Goal: Task Accomplishment & Management: Manage account settings

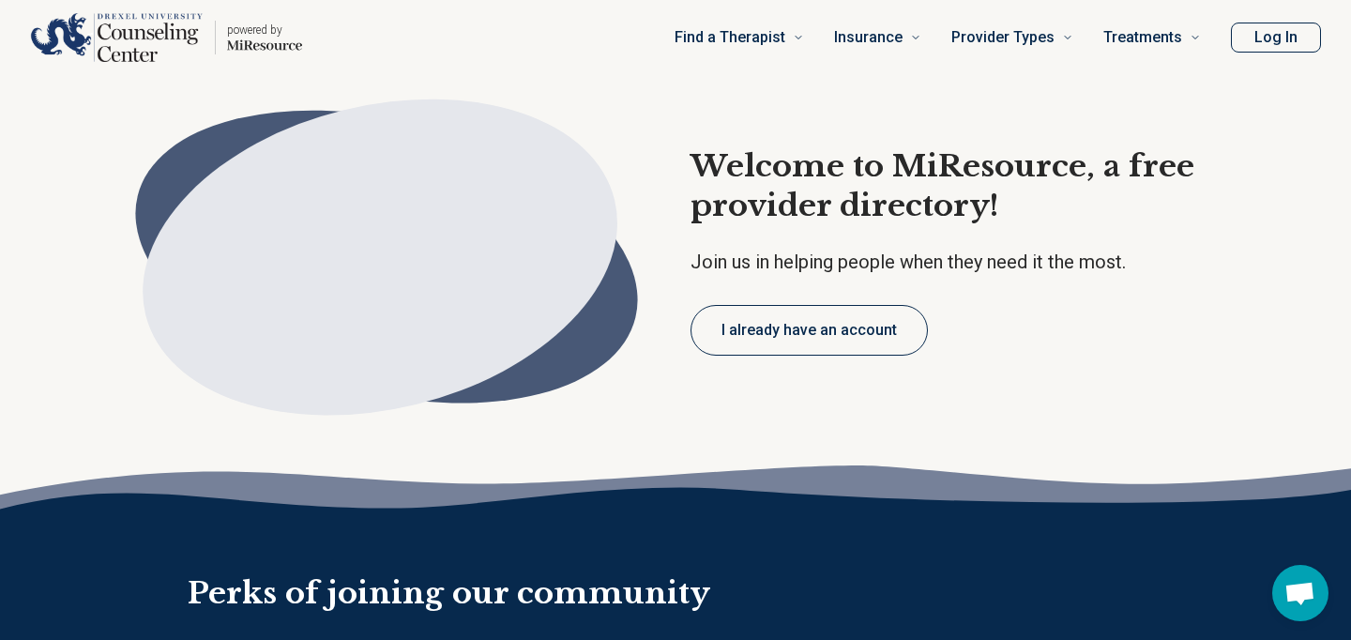
click at [1274, 45] on button "Log In" at bounding box center [1276, 38] width 90 height 30
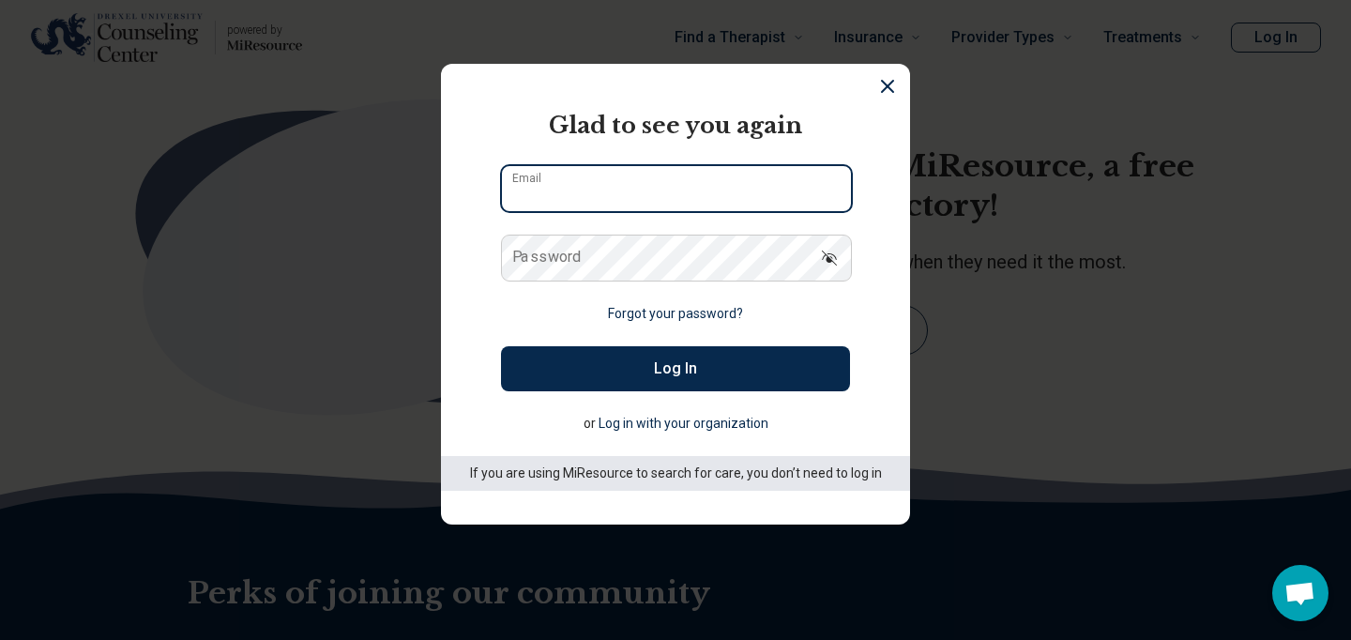
type input "**********"
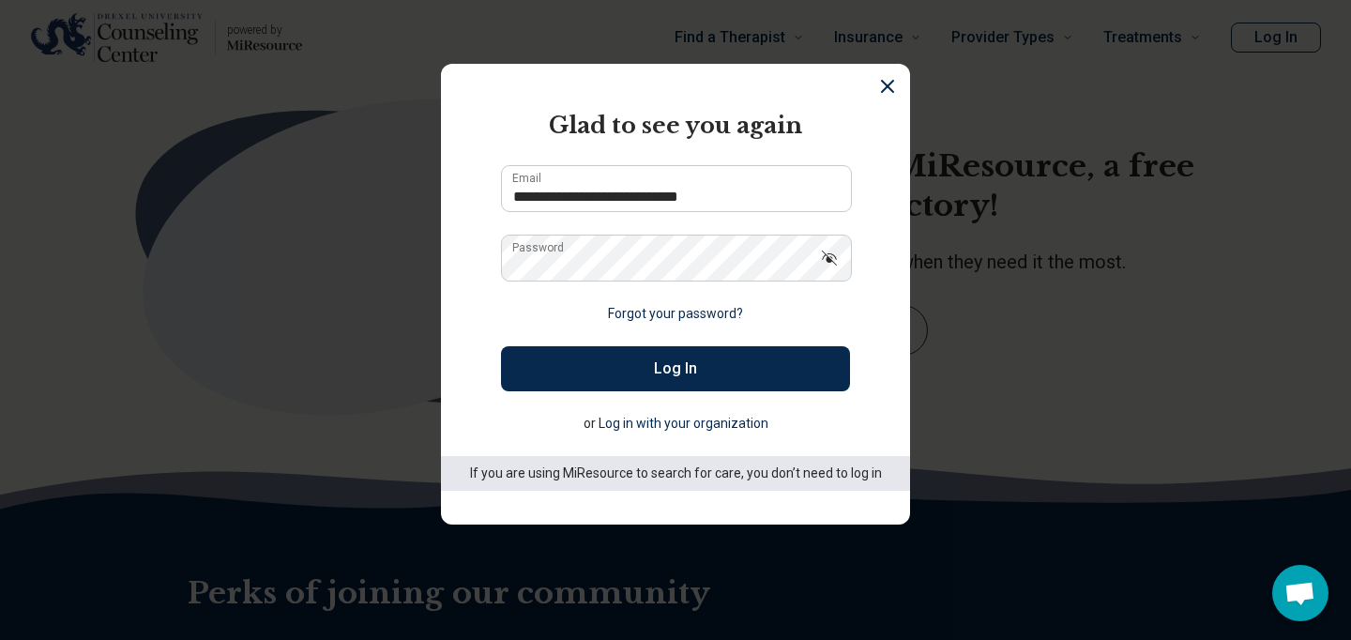
click at [738, 347] on button "Log In" at bounding box center [675, 368] width 349 height 45
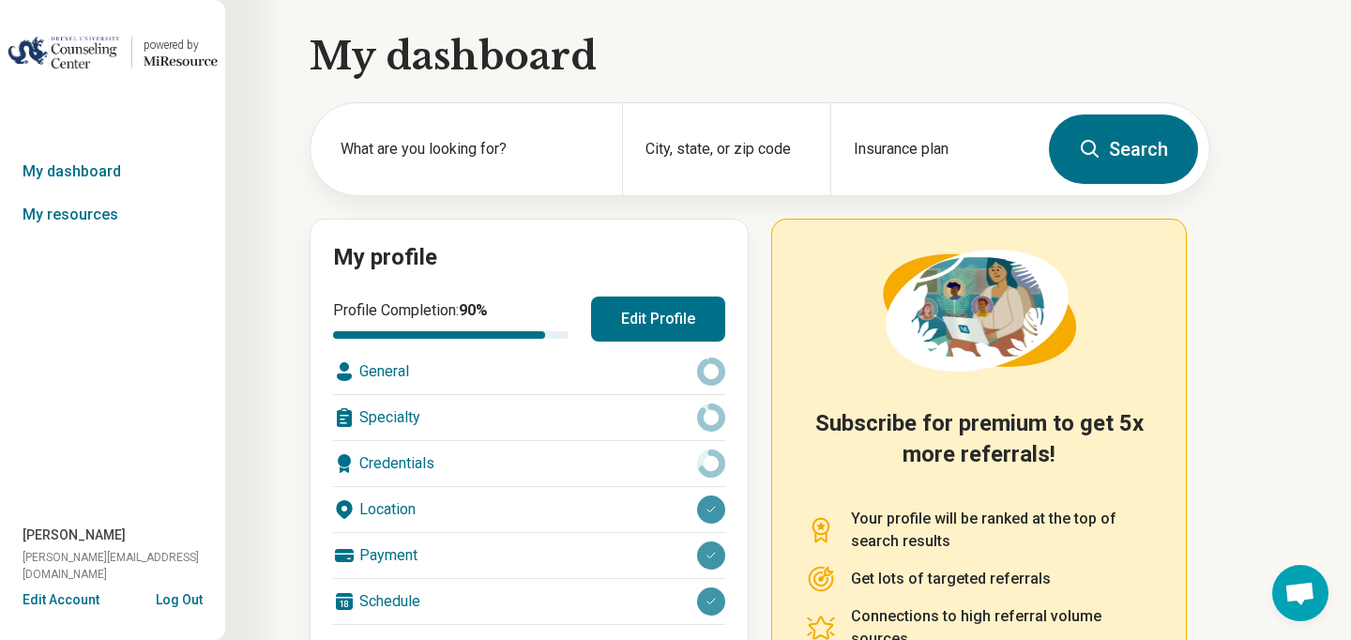
scroll to position [11, 0]
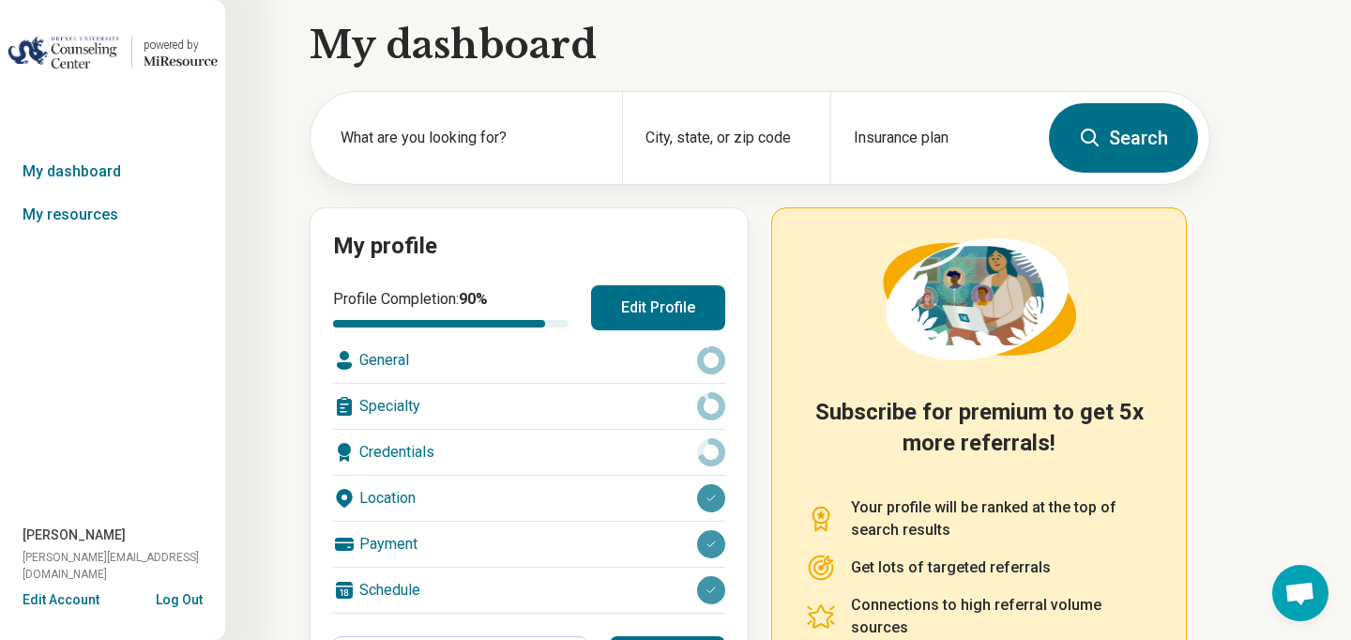
click at [671, 298] on button "Edit Profile" at bounding box center [658, 307] width 134 height 45
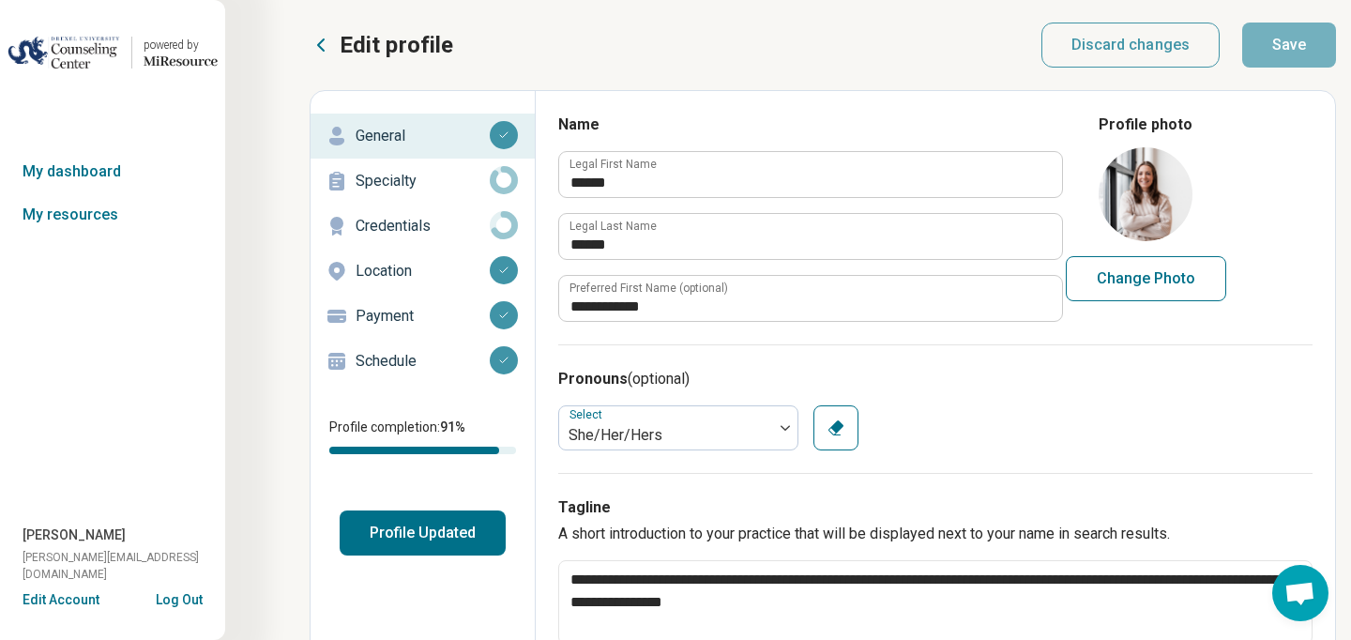
click at [387, 348] on div "Schedule" at bounding box center [423, 361] width 194 height 30
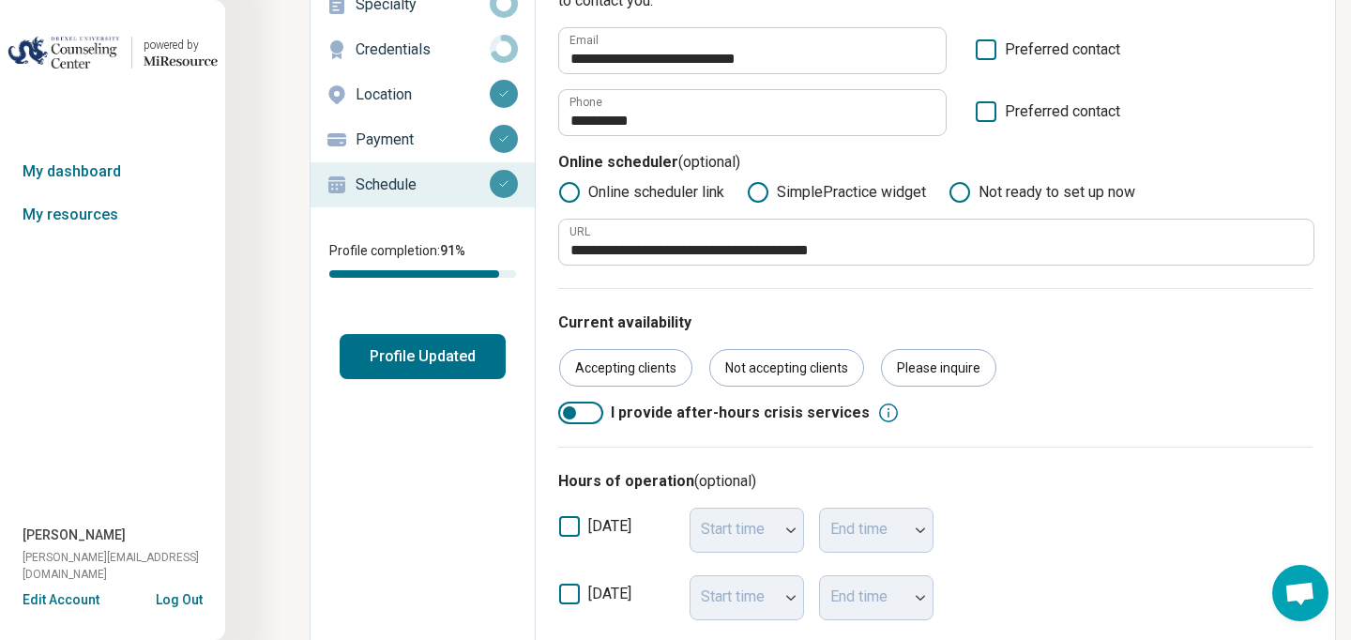
scroll to position [177, 0]
click at [647, 377] on div "Accepting clients" at bounding box center [625, 367] width 133 height 38
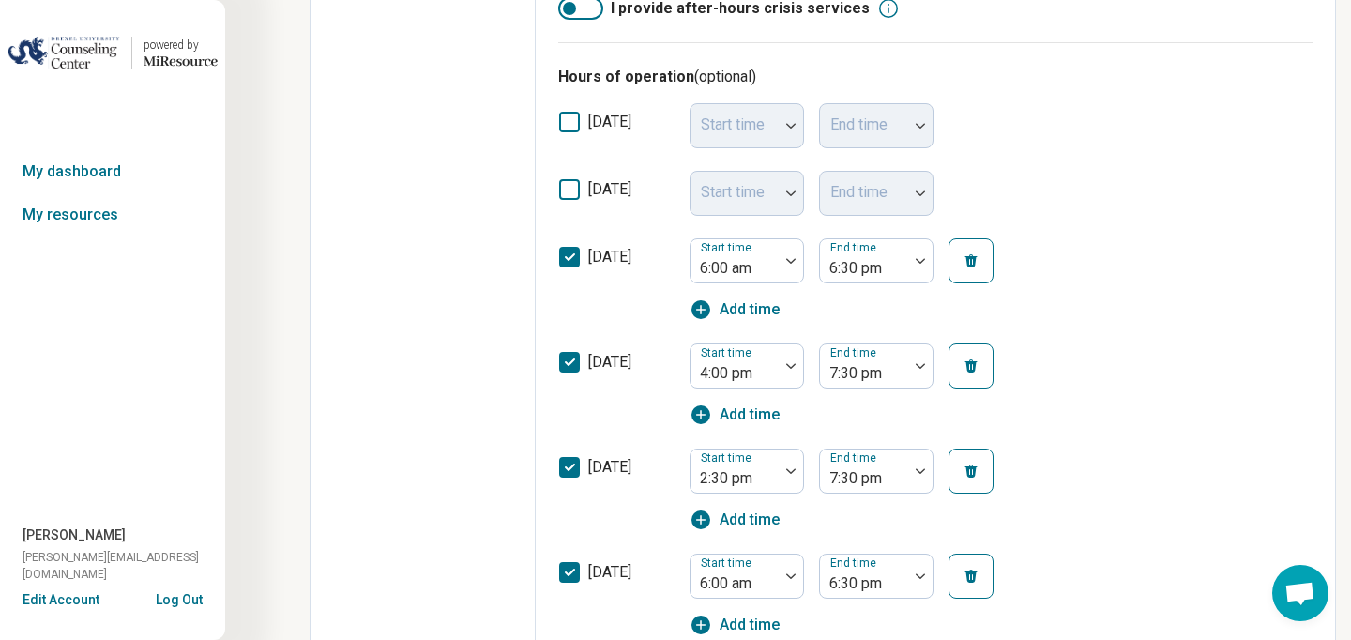
scroll to position [590, 0]
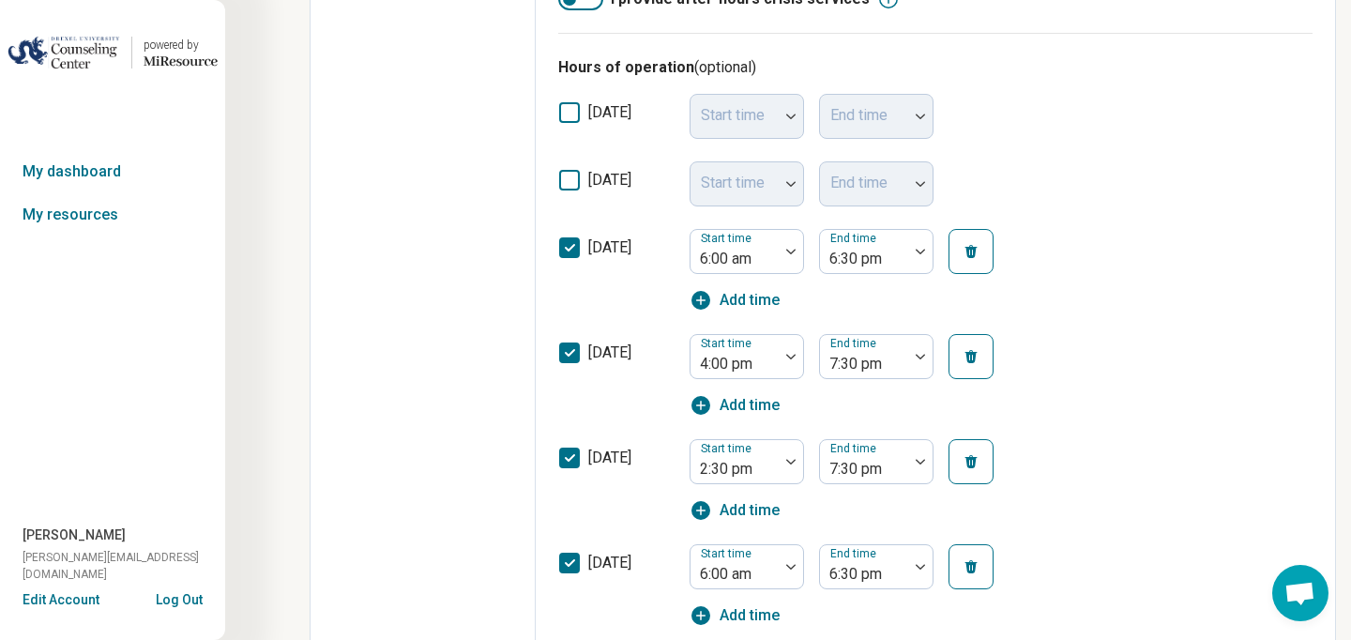
click at [567, 182] on icon at bounding box center [569, 180] width 21 height 21
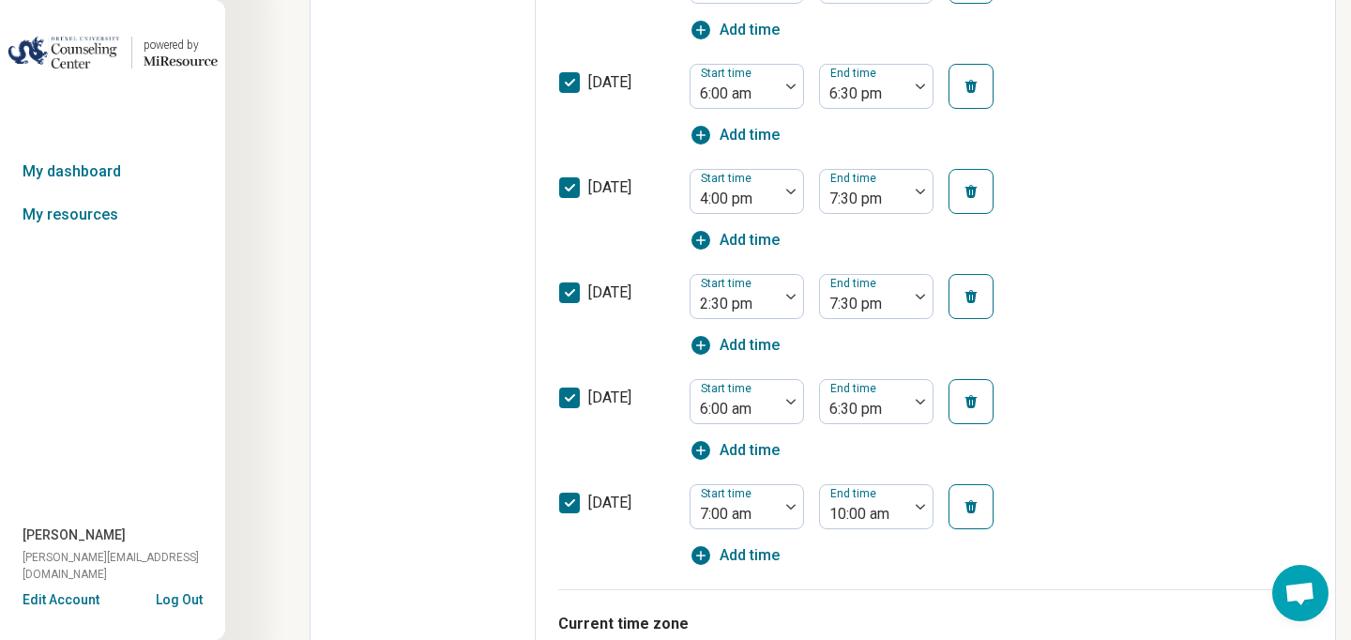
scroll to position [917, 0]
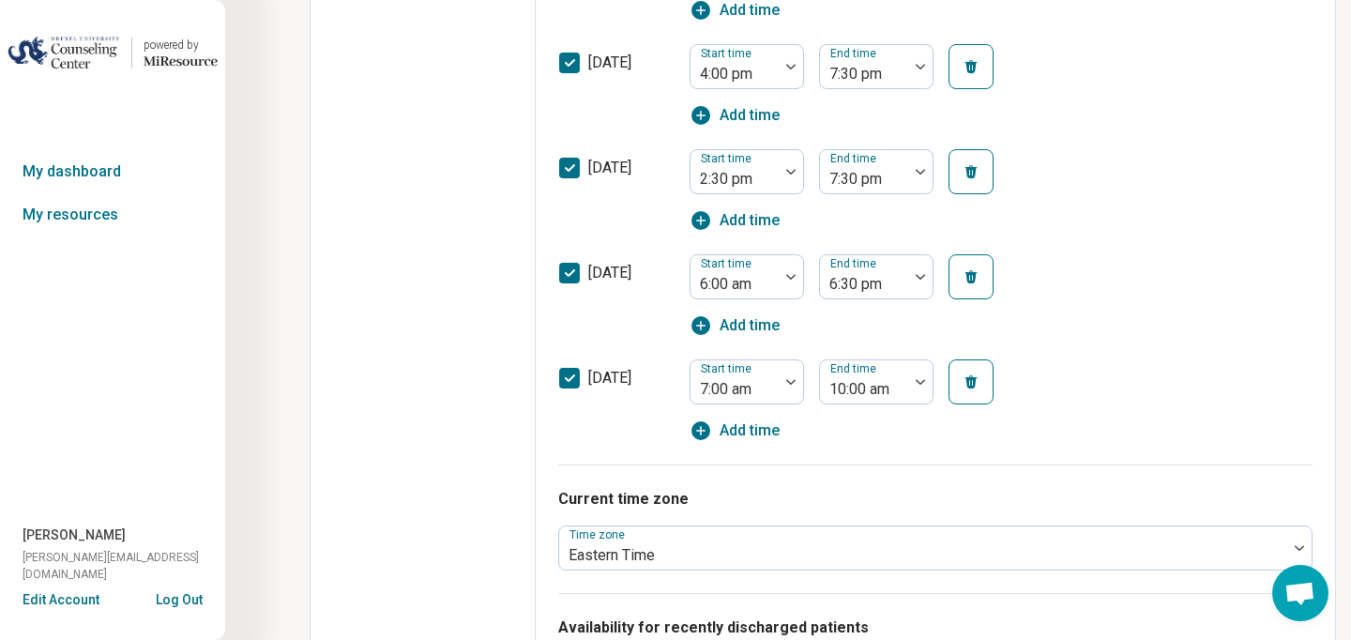
click at [569, 377] on icon at bounding box center [569, 378] width 21 height 21
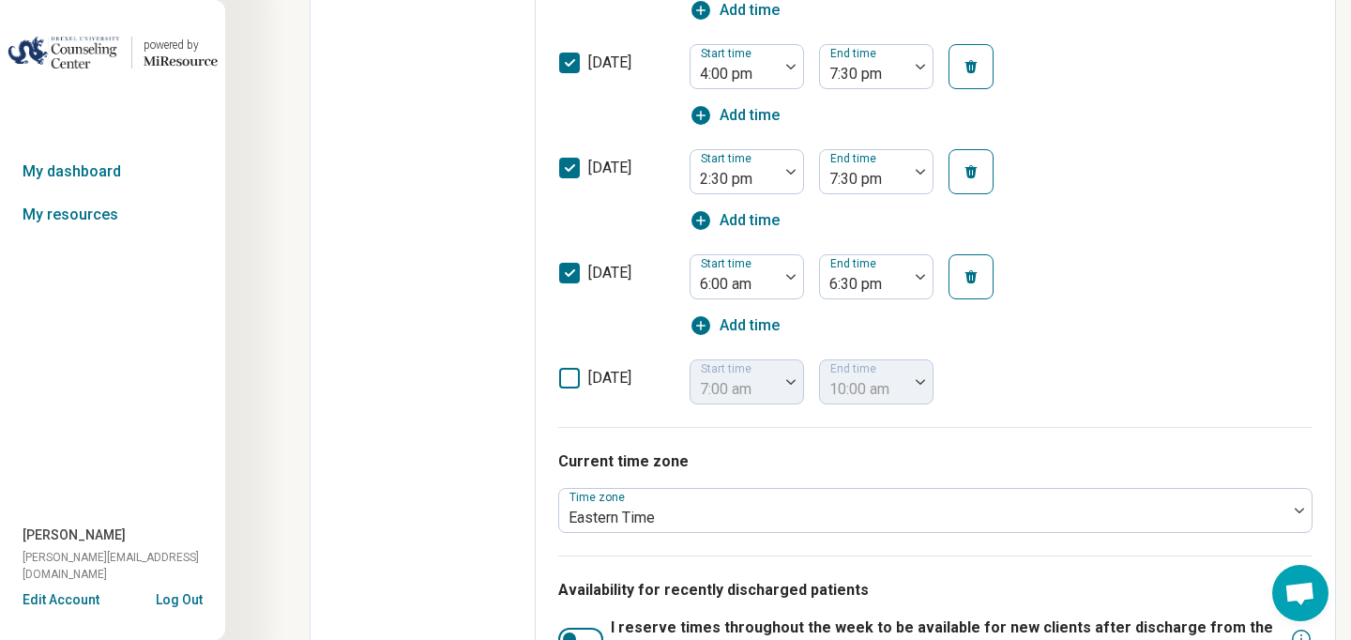
click at [568, 279] on icon at bounding box center [569, 273] width 21 height 21
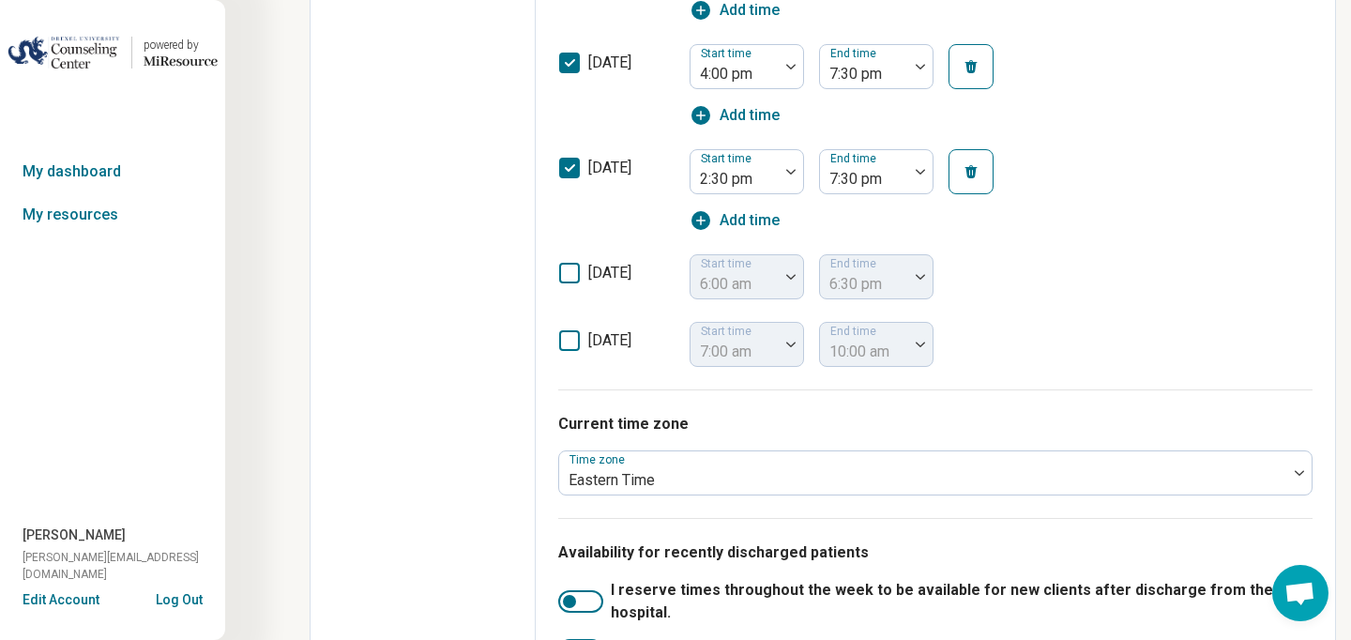
click at [565, 160] on icon at bounding box center [569, 168] width 21 height 21
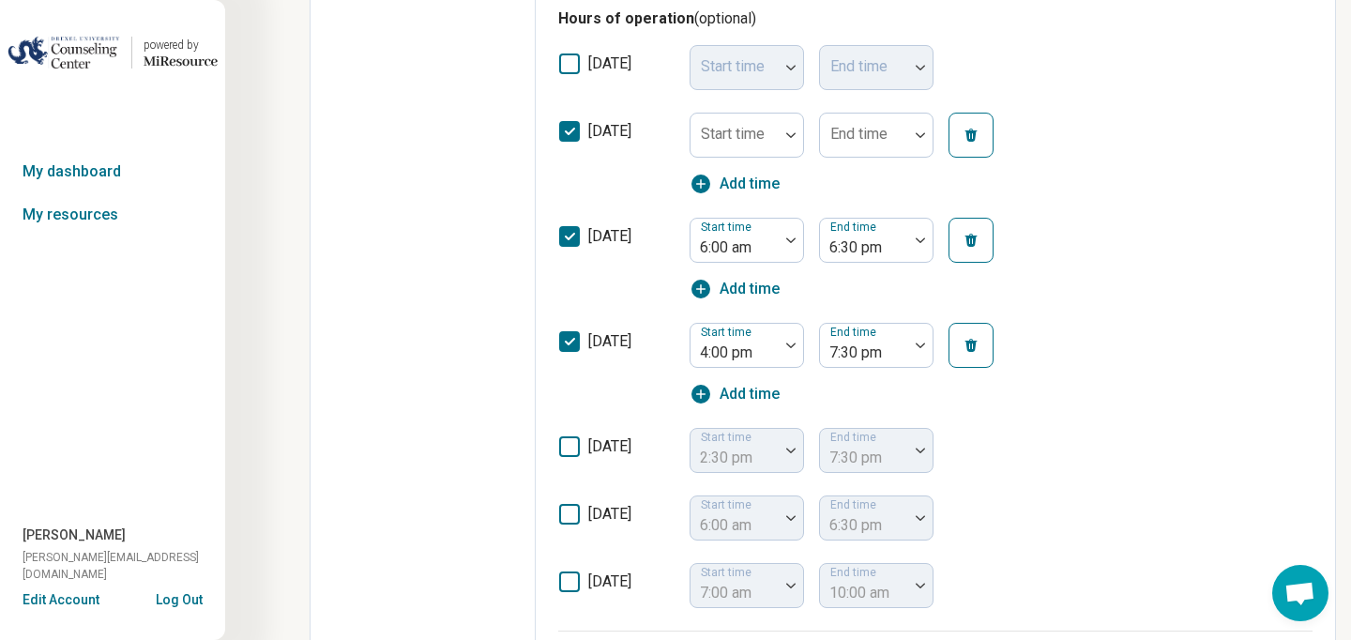
scroll to position [638, 0]
click at [756, 144] on div at bounding box center [734, 143] width 73 height 26
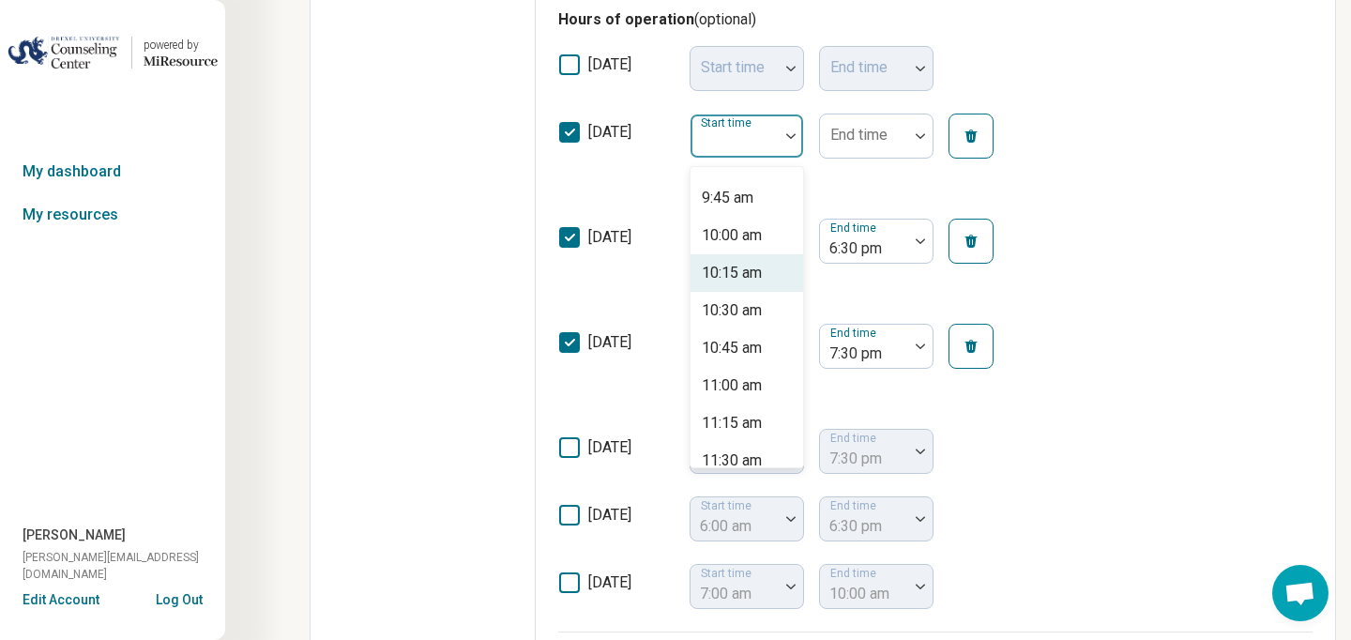
scroll to position [1459, 0]
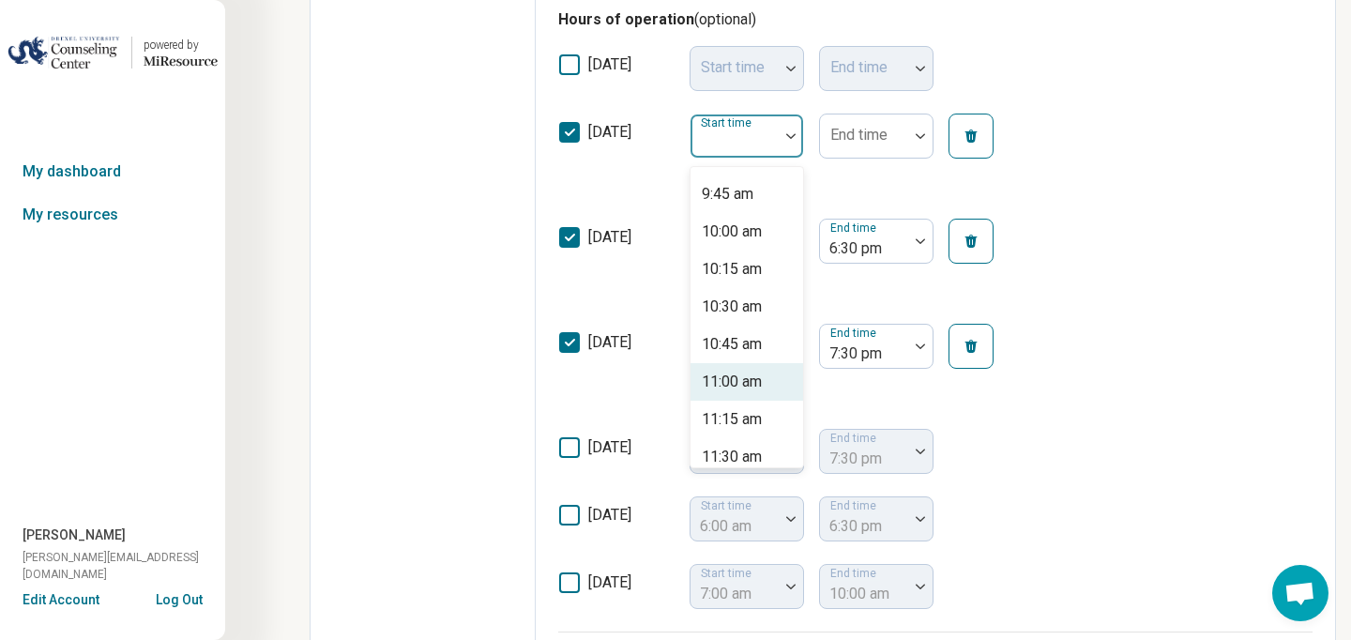
click at [754, 378] on div "11:00 am" at bounding box center [732, 382] width 60 height 23
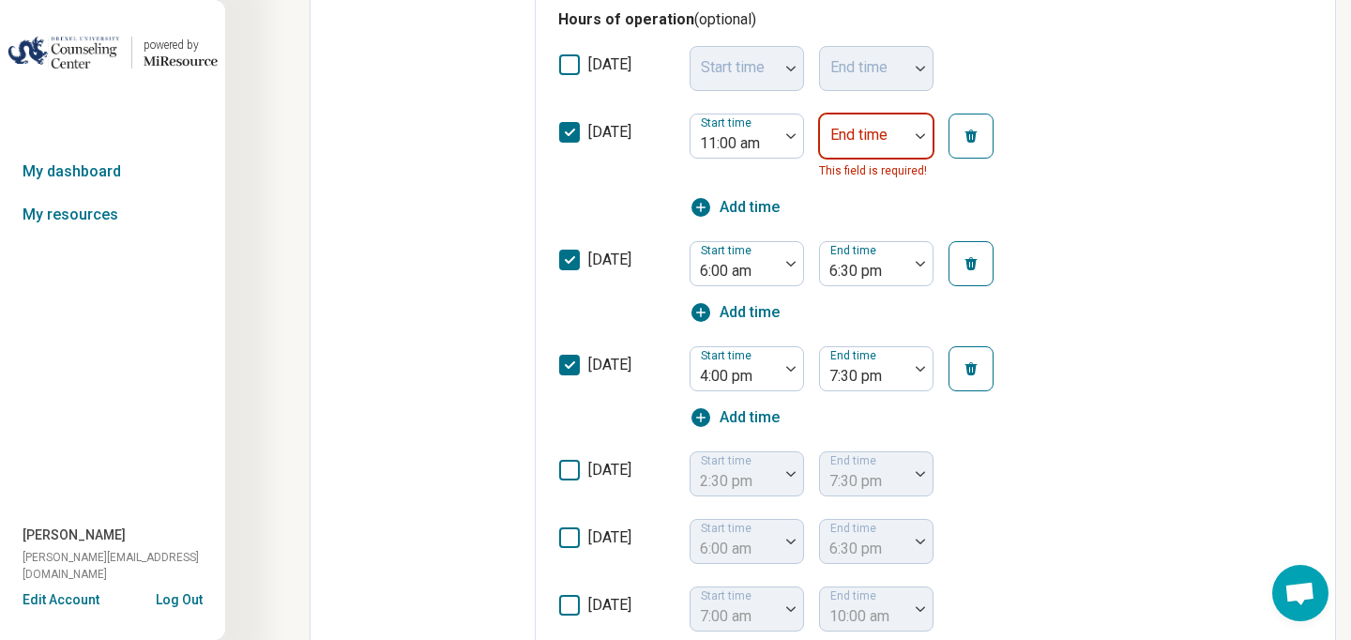
click at [856, 133] on div "End time" at bounding box center [876, 136] width 114 height 45
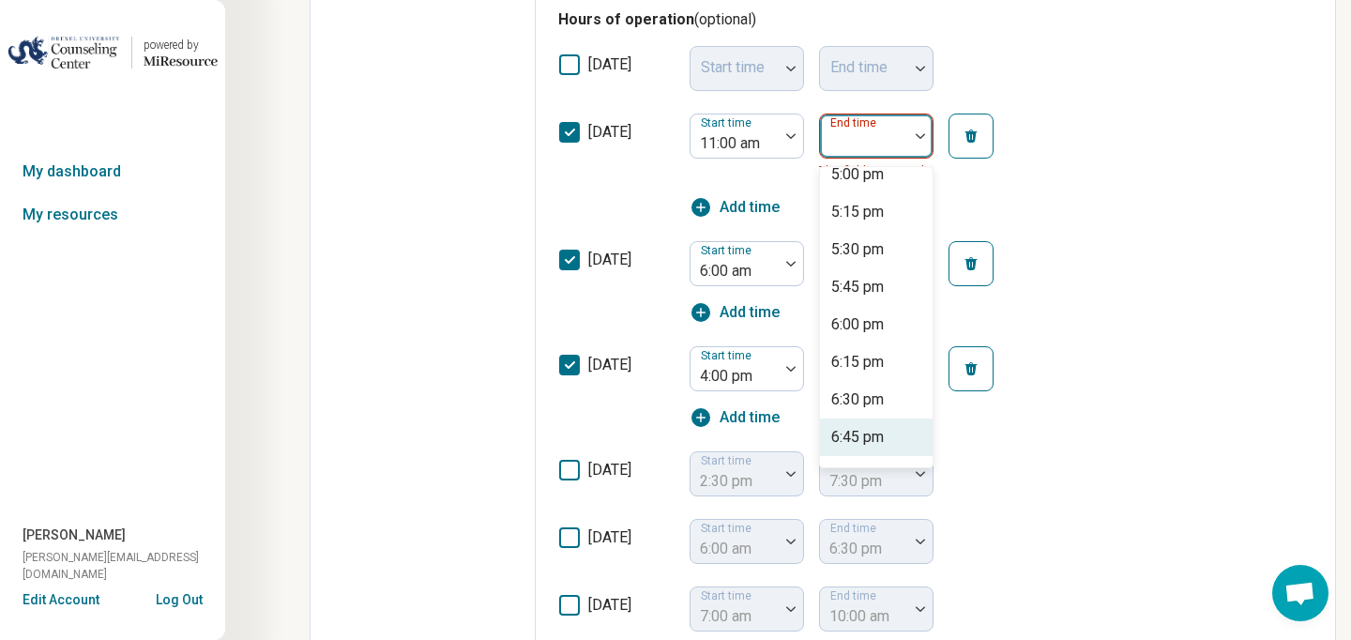
scroll to position [893, 0]
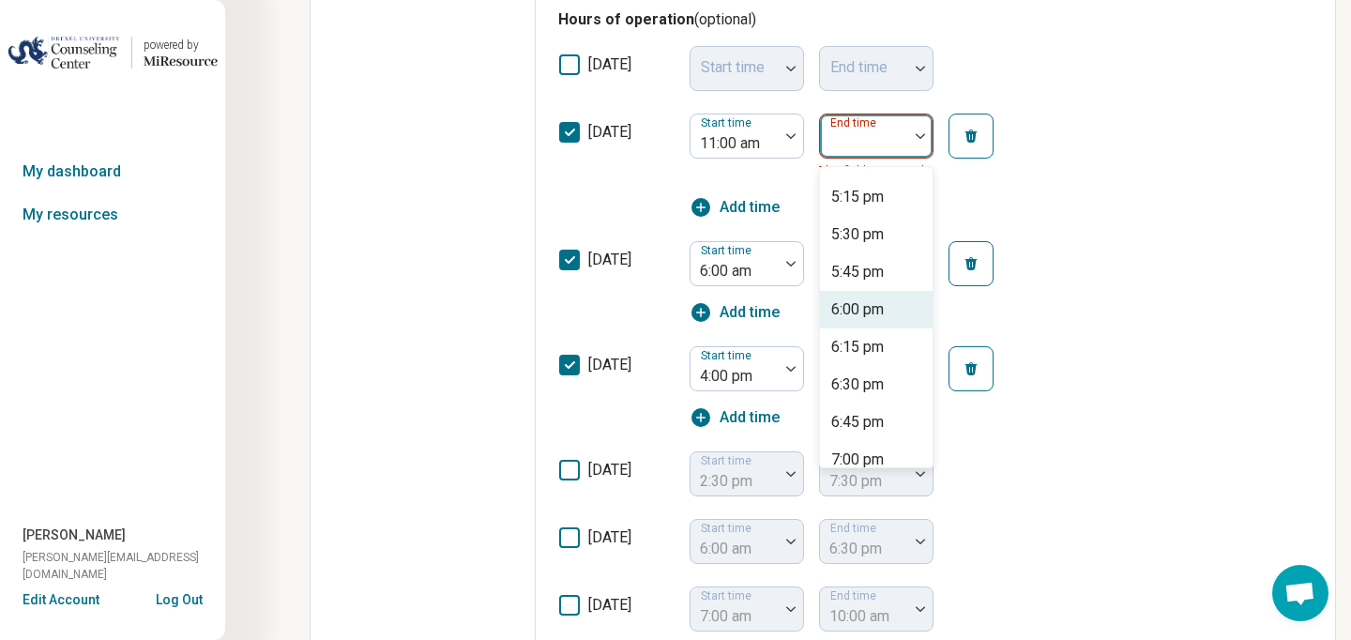
click at [857, 326] on div "6:00 pm" at bounding box center [876, 310] width 113 height 38
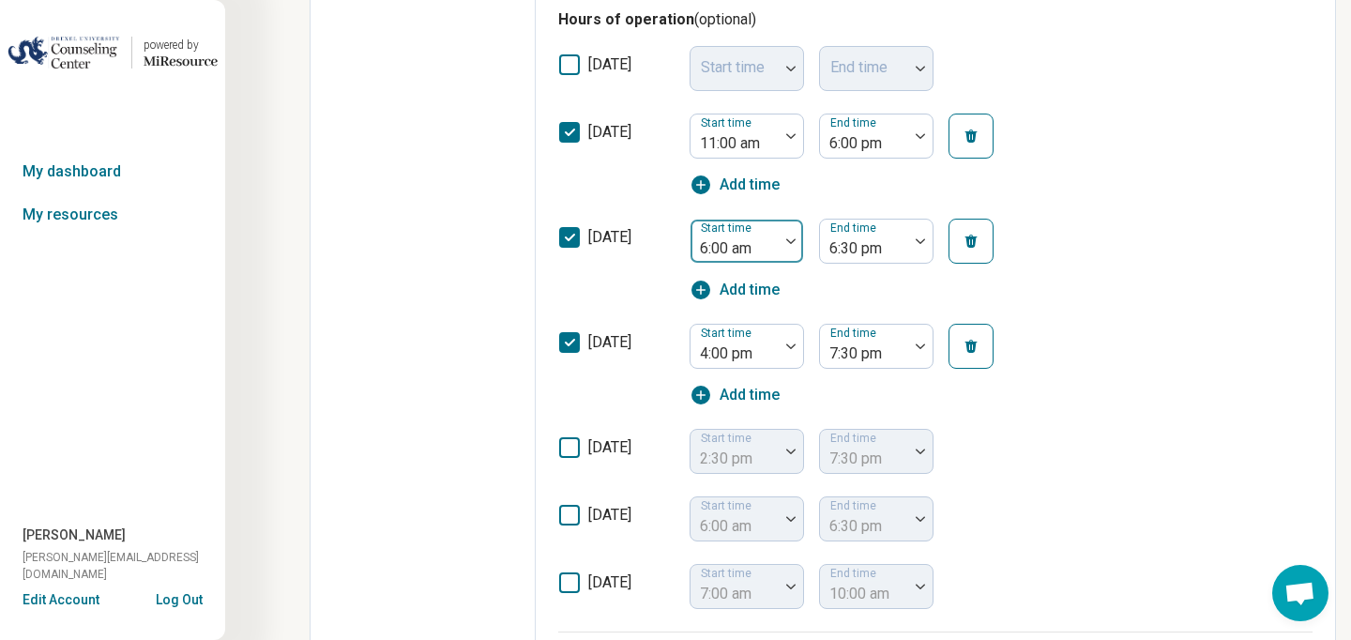
click at [774, 250] on div "6:00 am" at bounding box center [734, 240] width 88 height 41
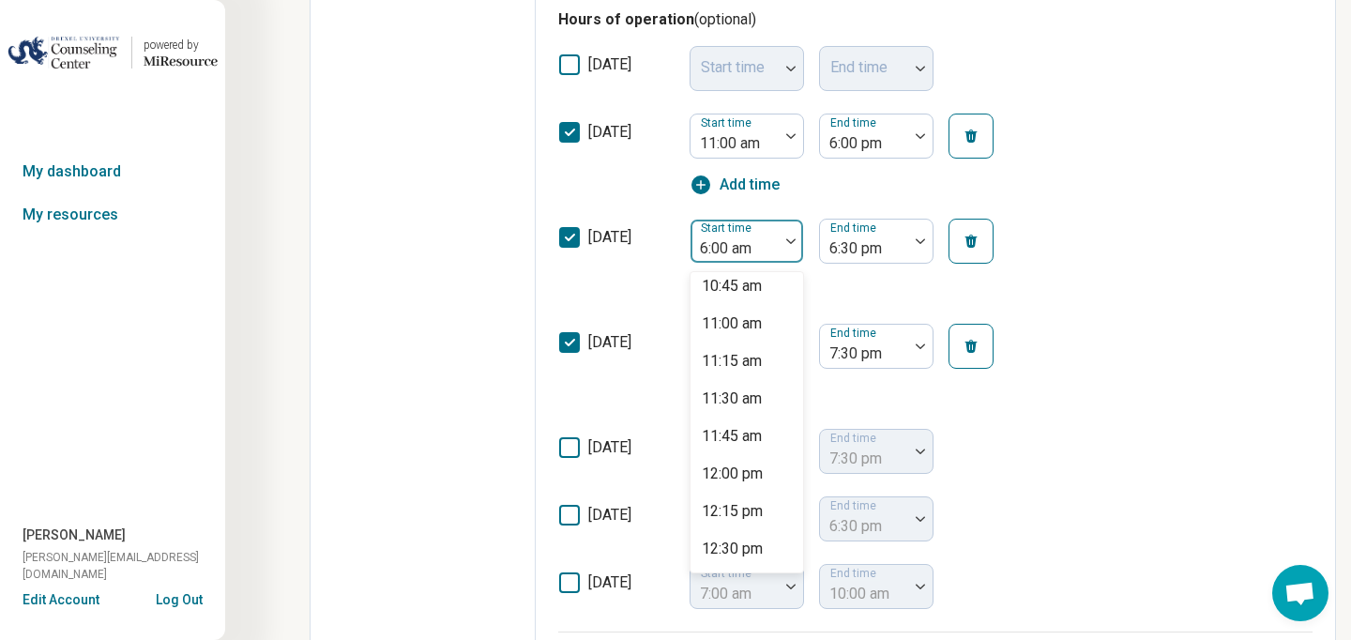
scroll to position [1627, 0]
click at [735, 321] on div "11:00 am" at bounding box center [732, 319] width 60 height 23
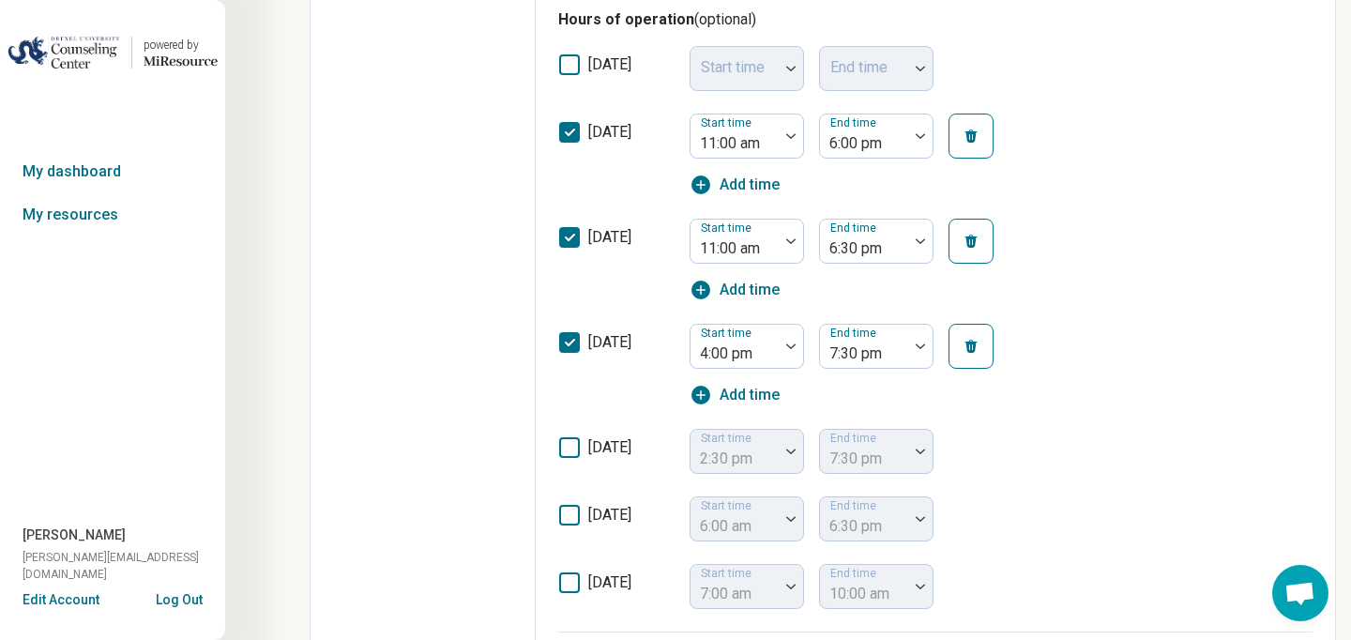
click at [873, 215] on div "[DATE] Start time 11:00 am End time 6:30 pm Add time" at bounding box center [935, 259] width 754 height 105
click at [871, 242] on div at bounding box center [863, 248] width 73 height 26
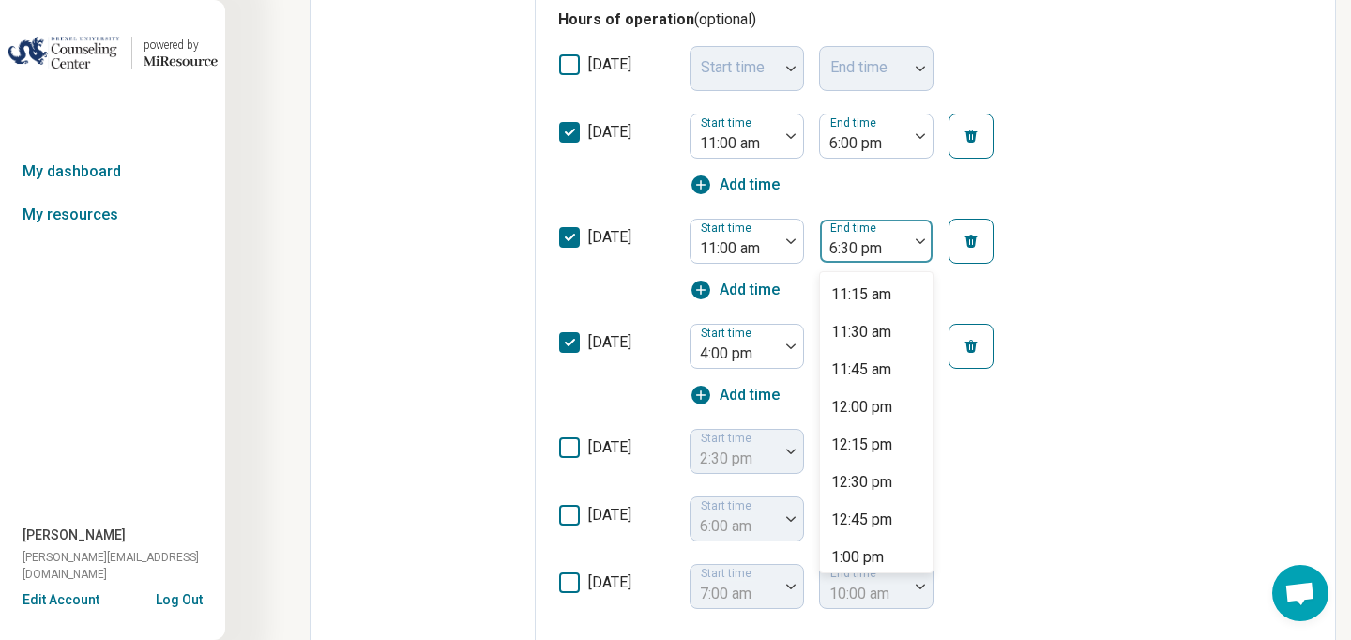
scroll to position [841, 0]
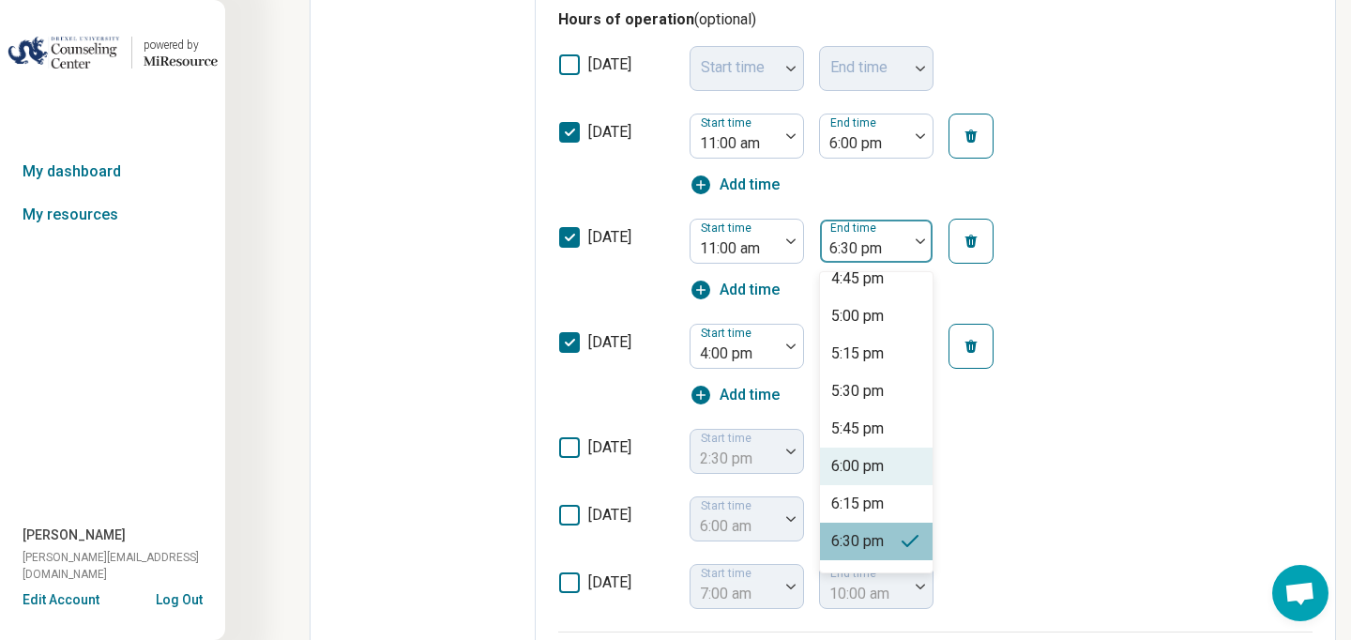
click at [866, 457] on div "6:00 pm" at bounding box center [857, 466] width 53 height 23
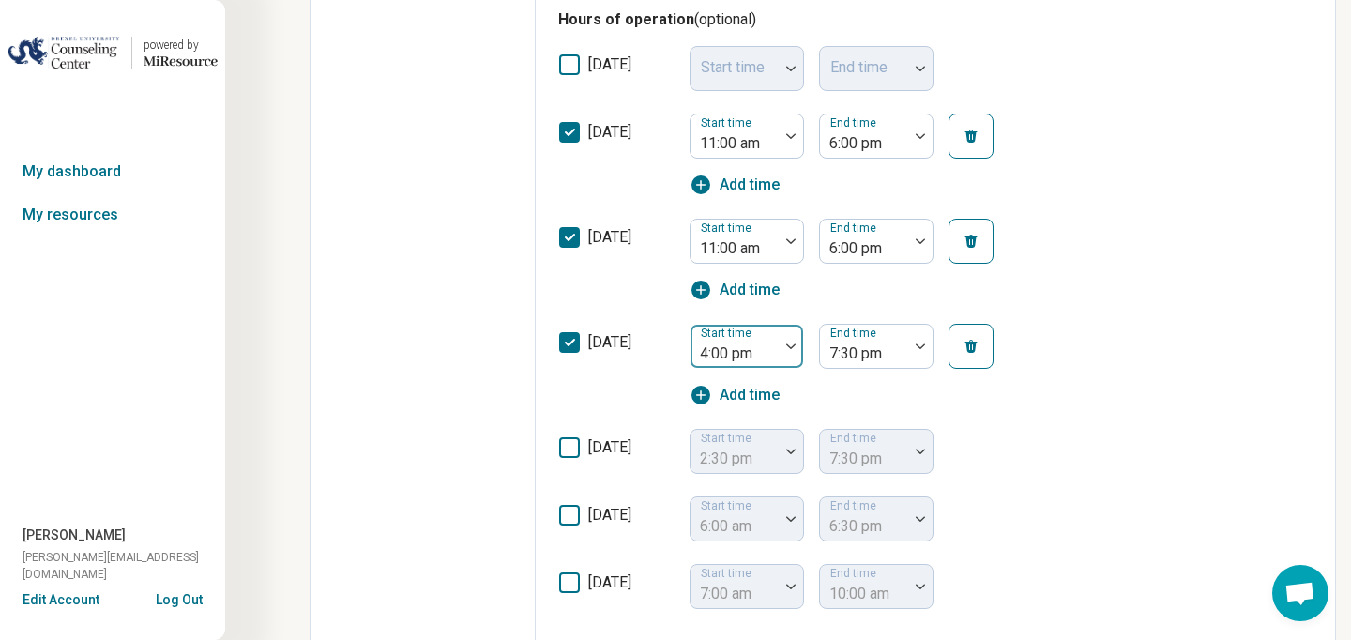
click at [776, 345] on div "4:00 pm" at bounding box center [734, 346] width 88 height 41
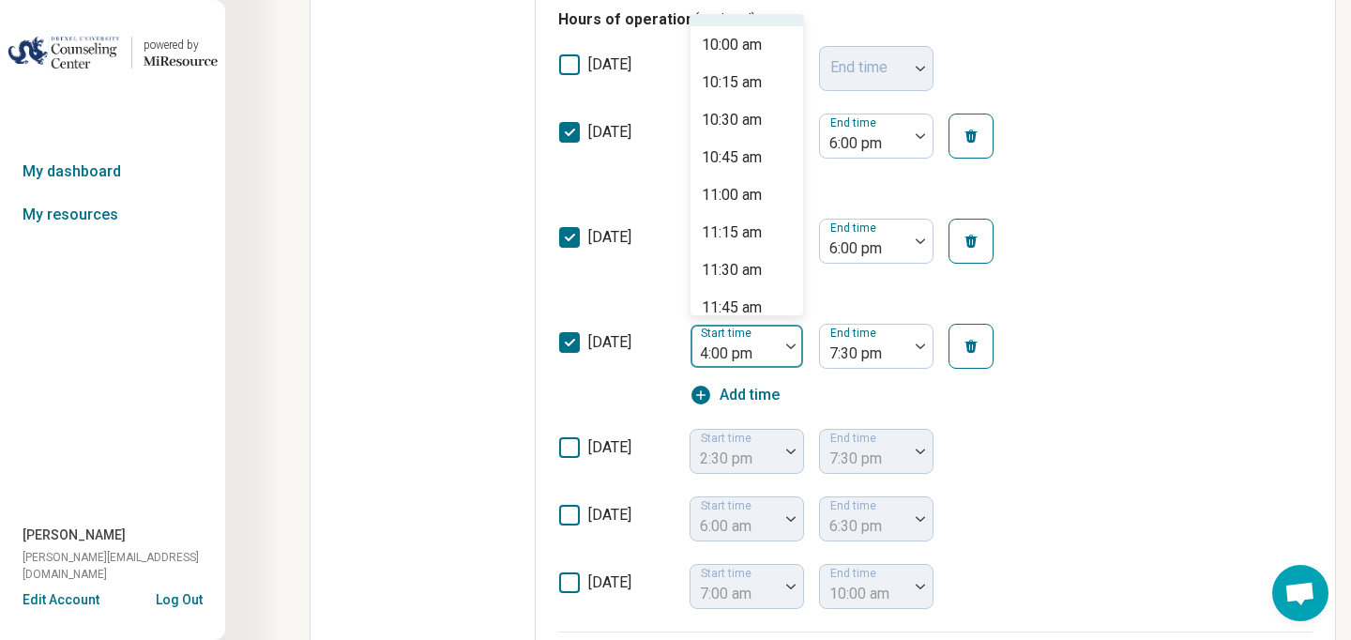
scroll to position [1499, 0]
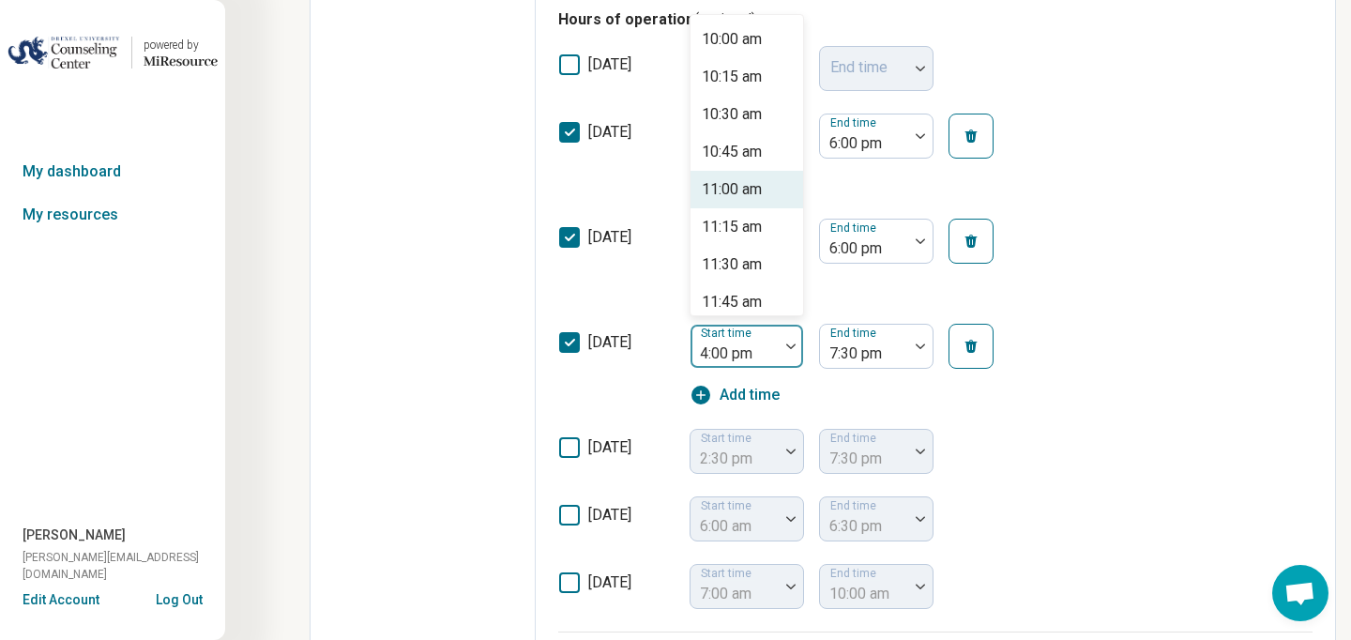
click at [731, 193] on div "11:00 am" at bounding box center [732, 189] width 60 height 23
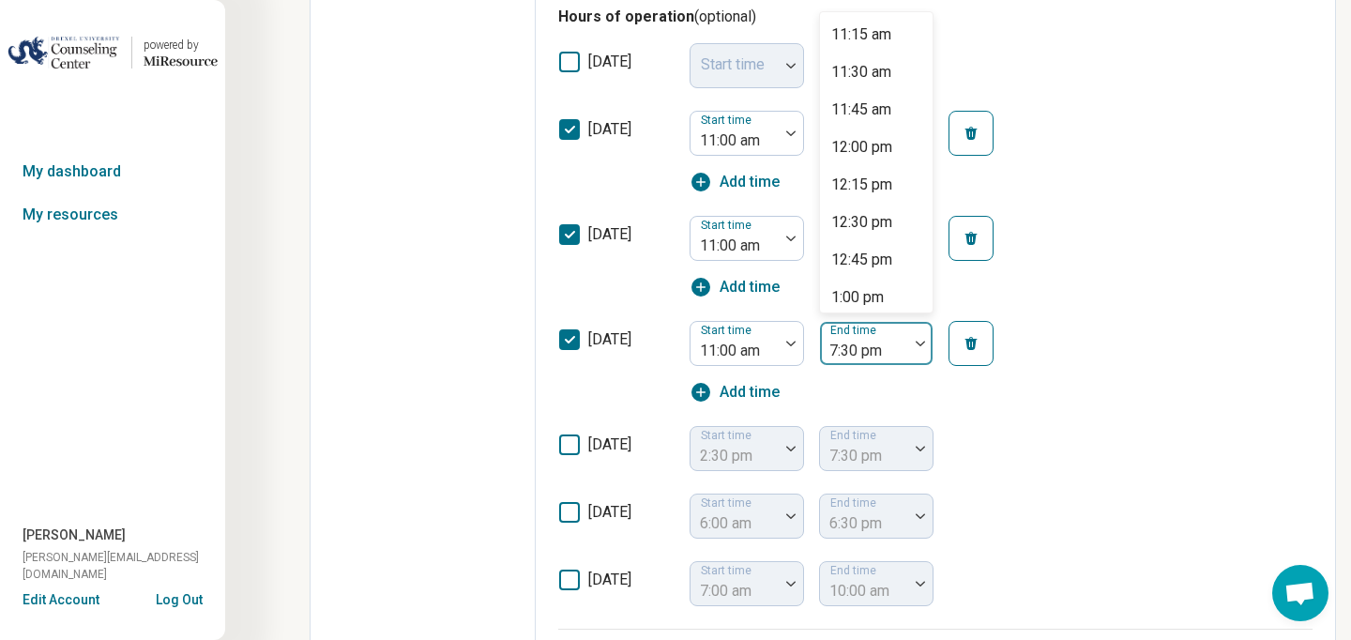
click at [897, 363] on div "End time 7:30 pm" at bounding box center [876, 343] width 114 height 45
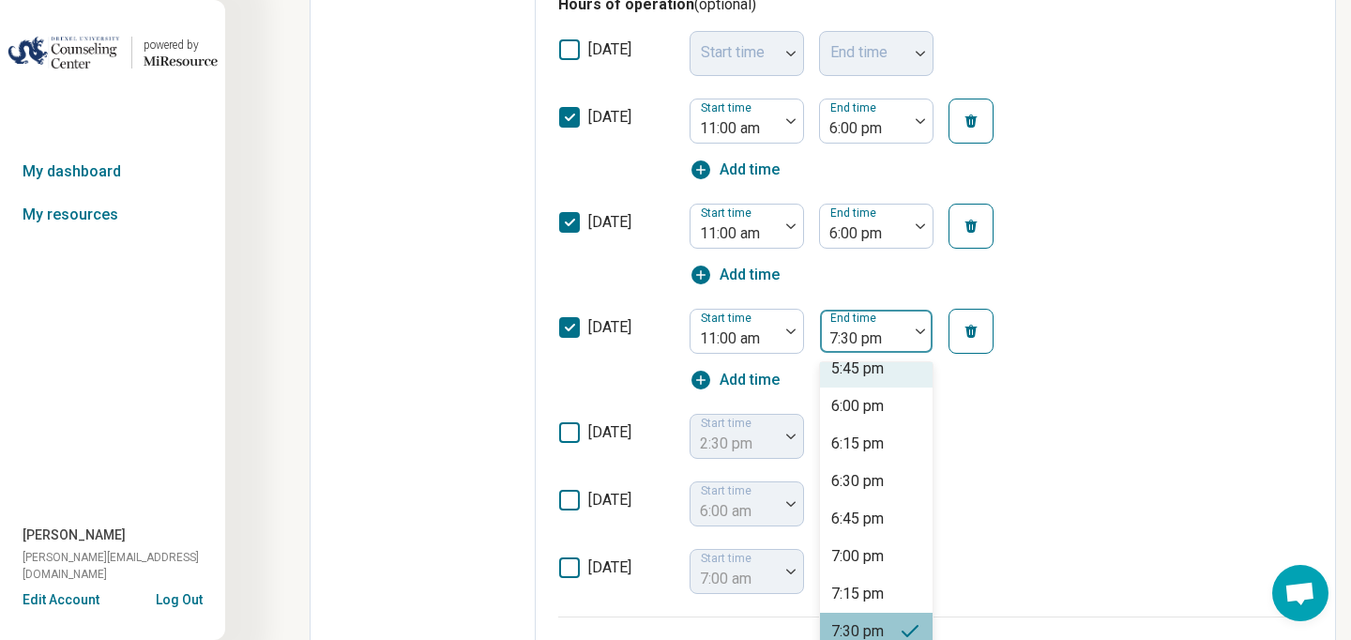
scroll to position [684, 0]
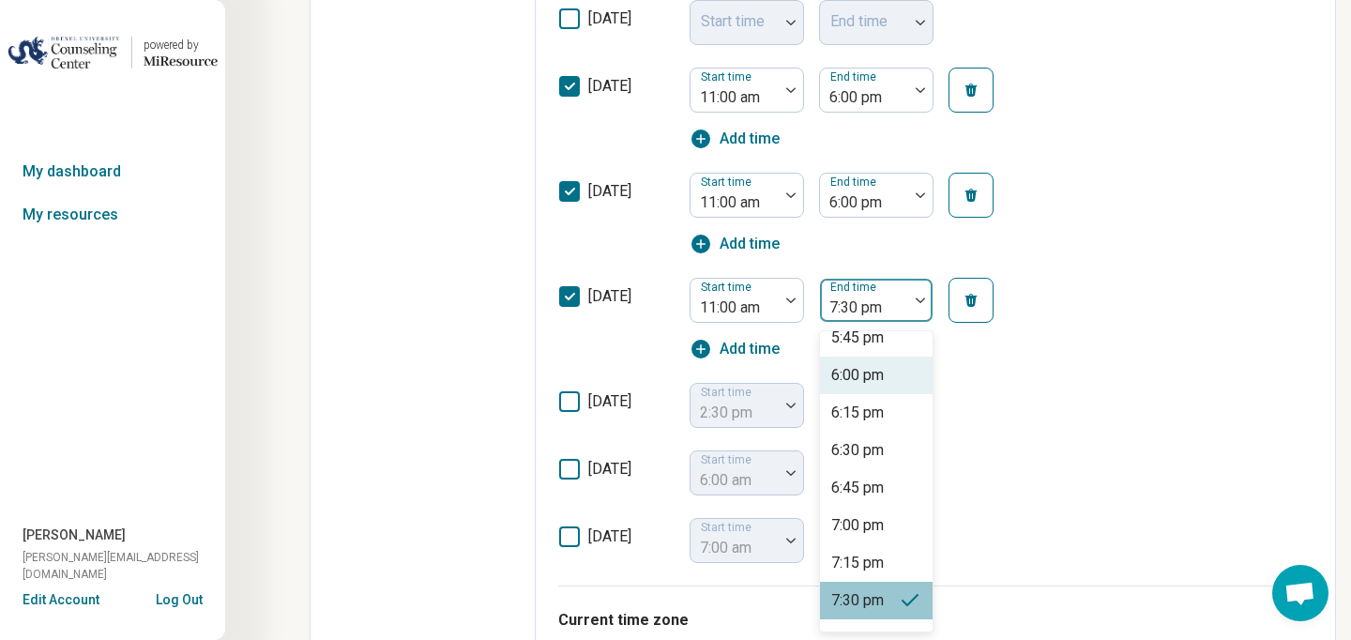
click at [884, 379] on div "6:00 pm" at bounding box center [857, 375] width 53 height 23
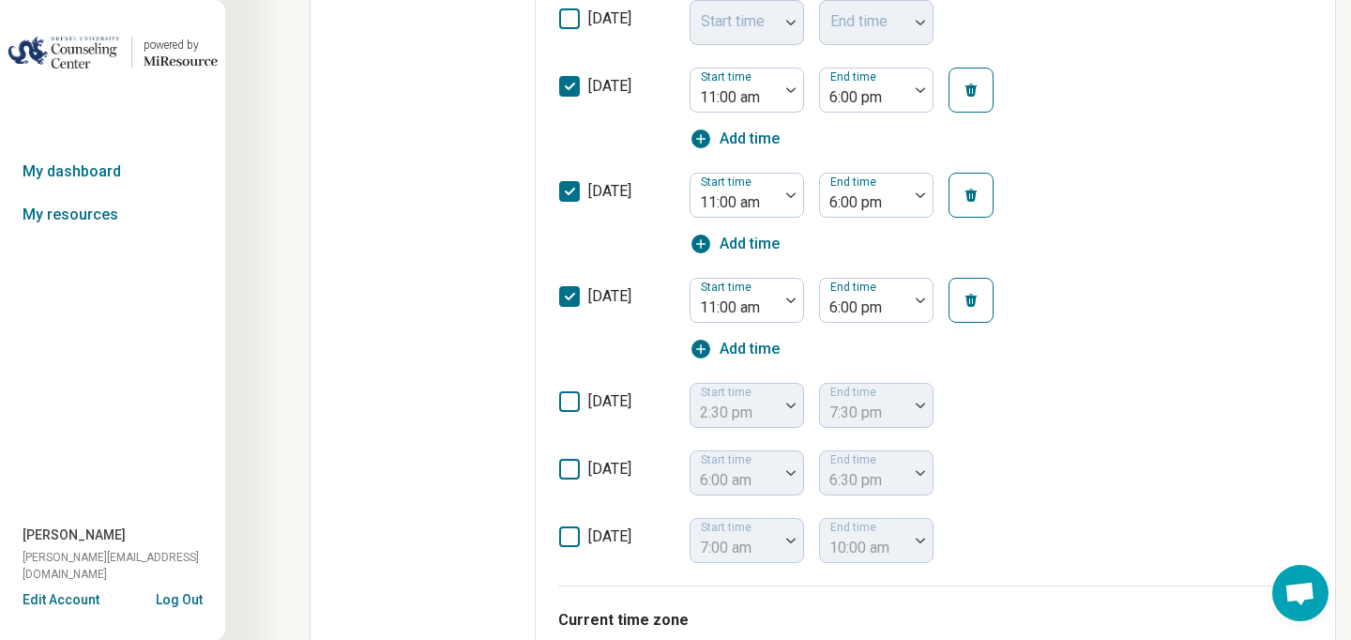
click at [1030, 521] on div "[DATE] Start time 7:00 am End time 10:00 am" at bounding box center [935, 535] width 754 height 56
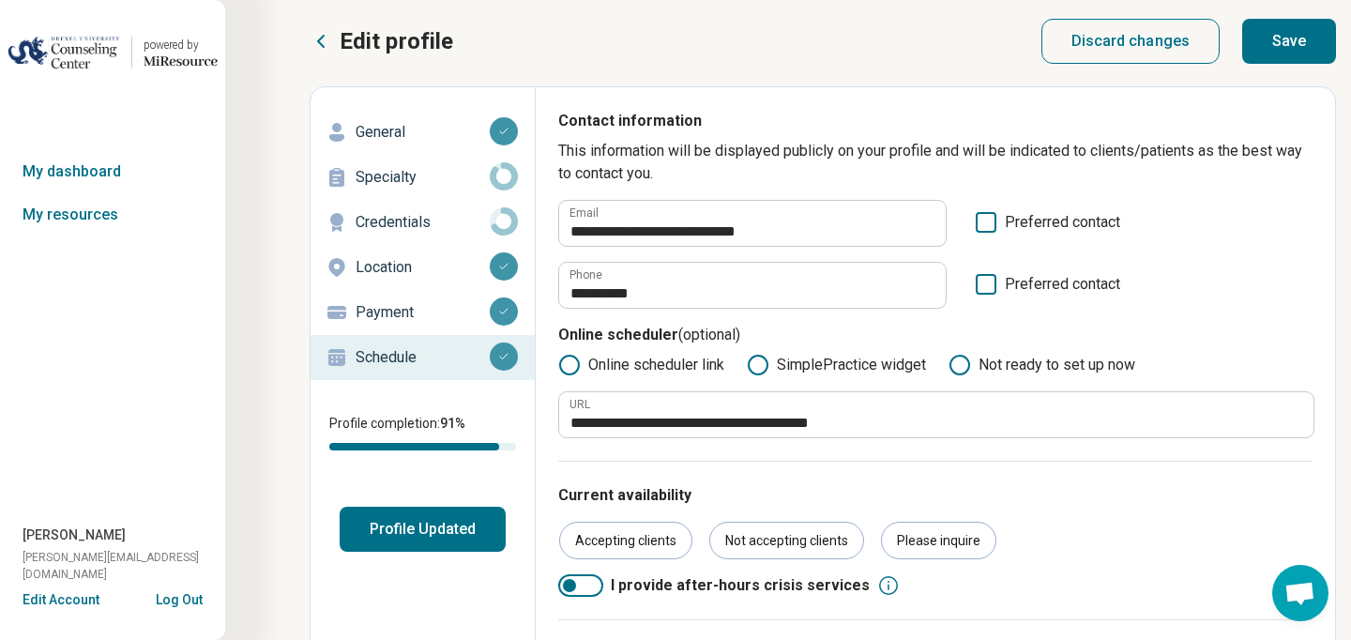
scroll to position [2, 0]
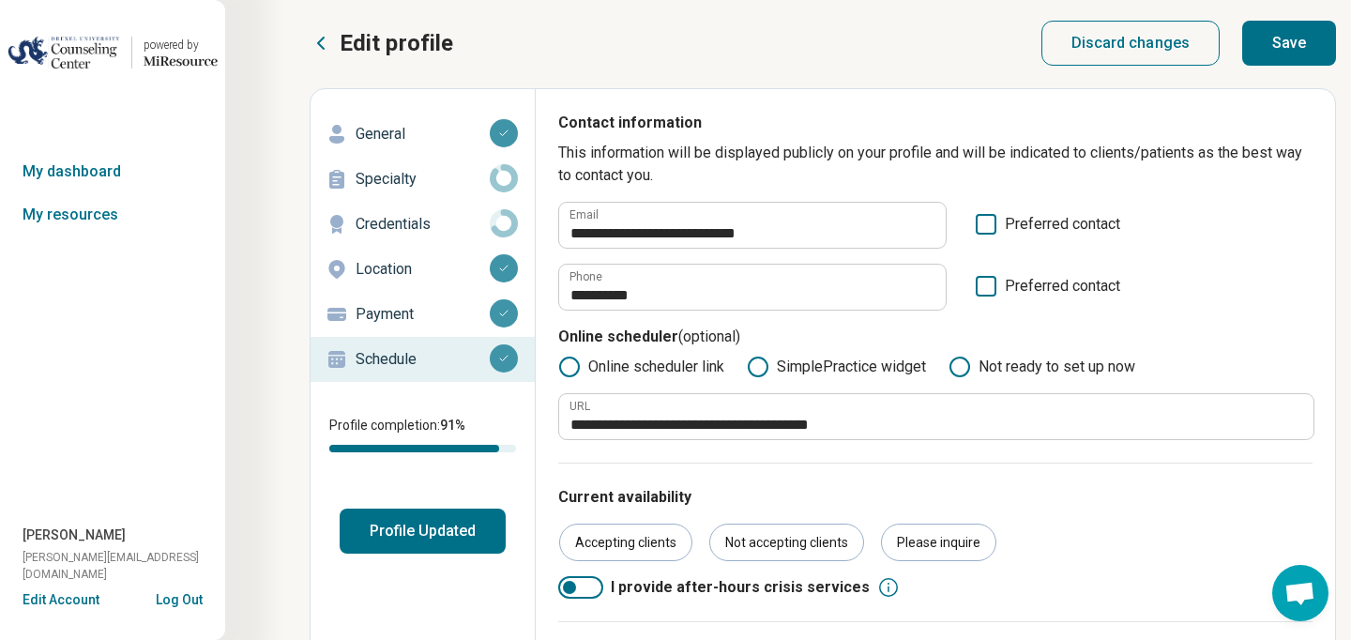
click at [763, 364] on icon at bounding box center [758, 367] width 23 height 23
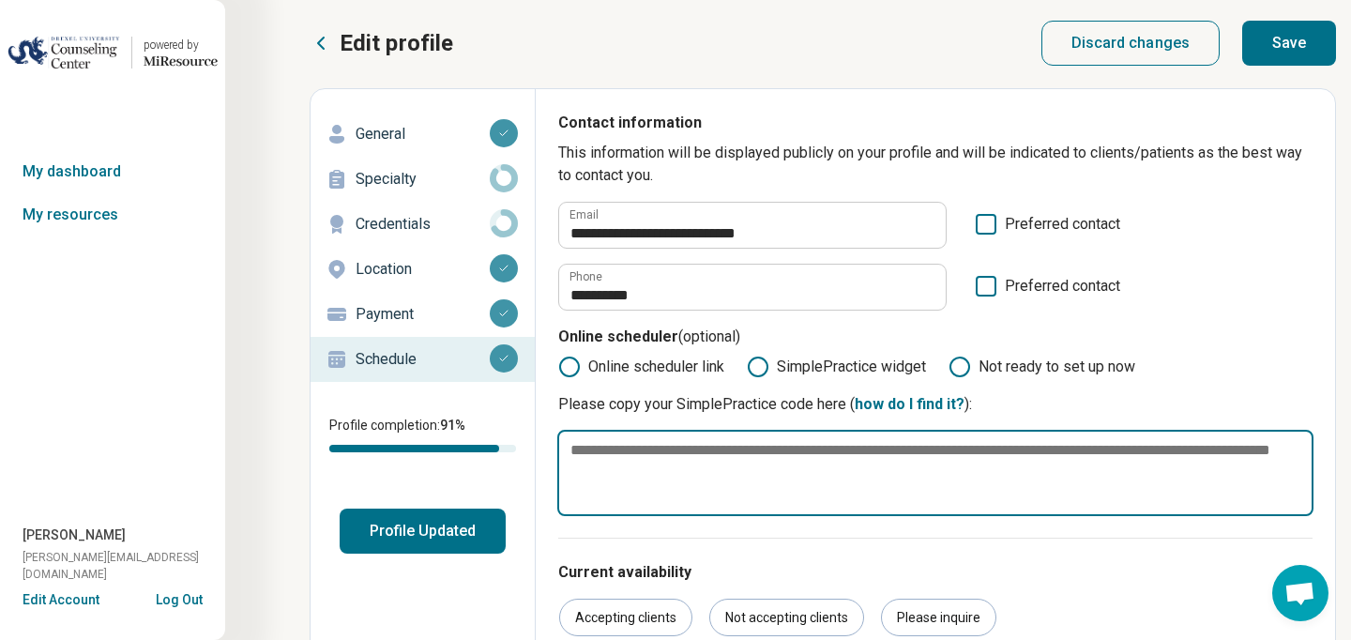
click at [673, 460] on textarea at bounding box center [935, 473] width 756 height 86
paste textarea "**********"
type textarea "*"
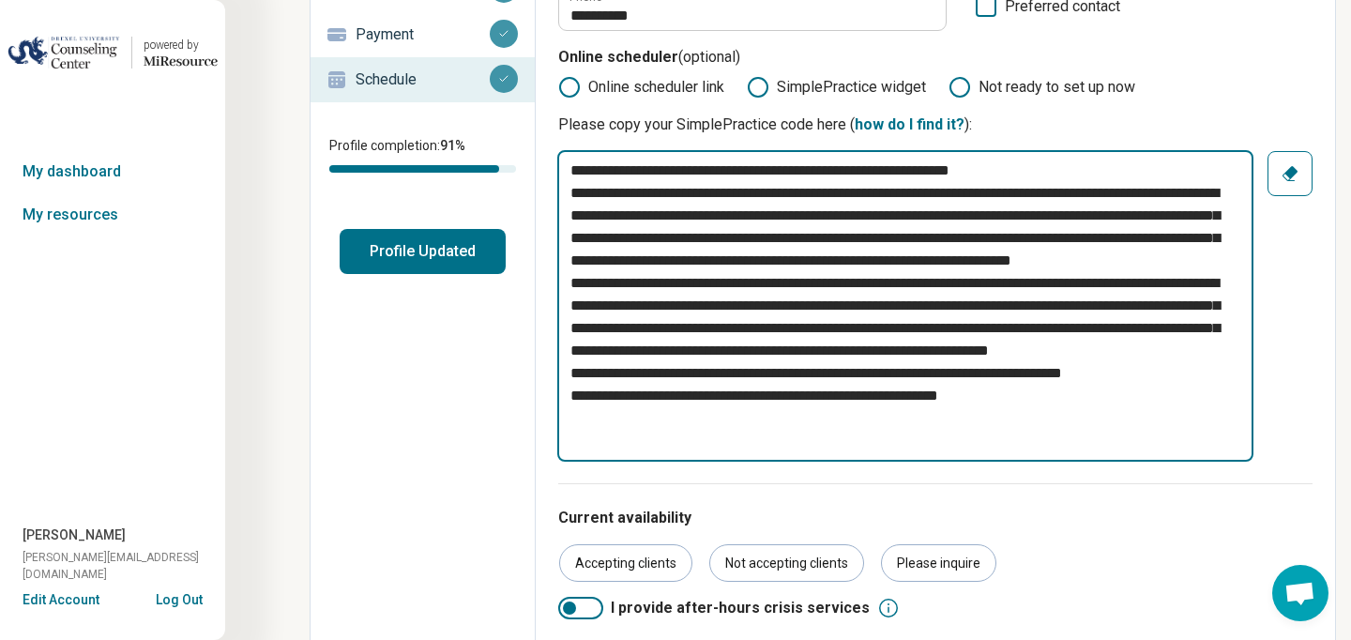
scroll to position [191, 0]
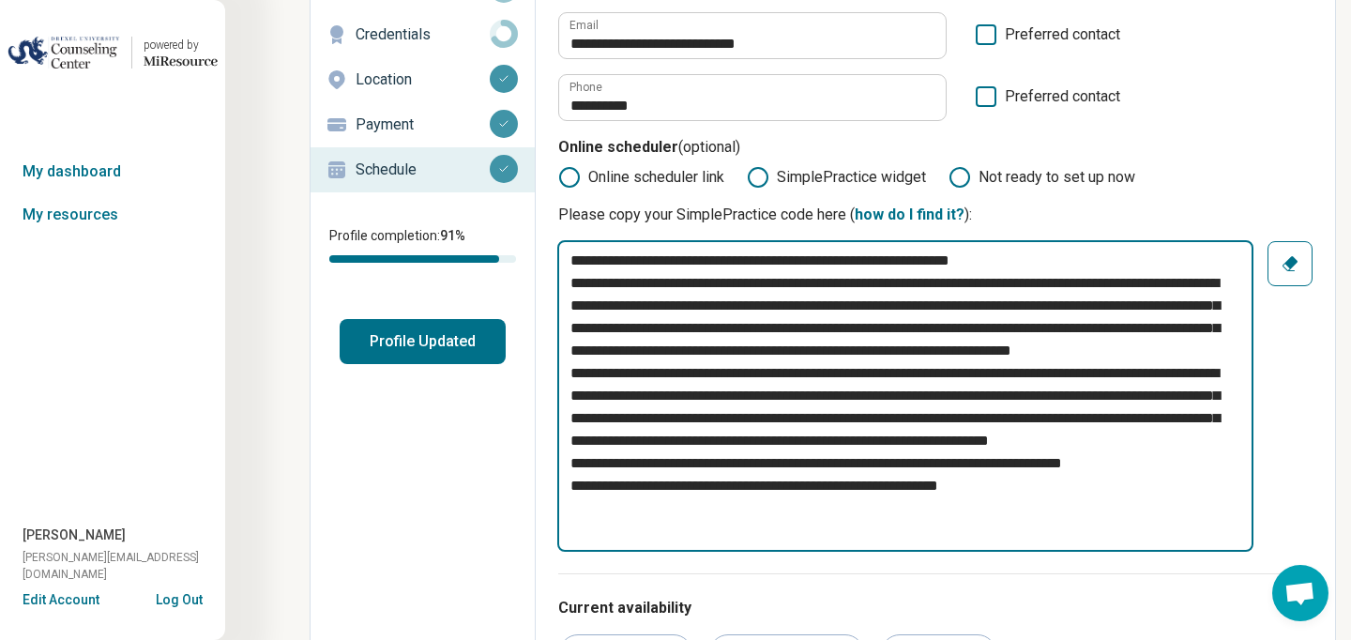
type textarea "**********"
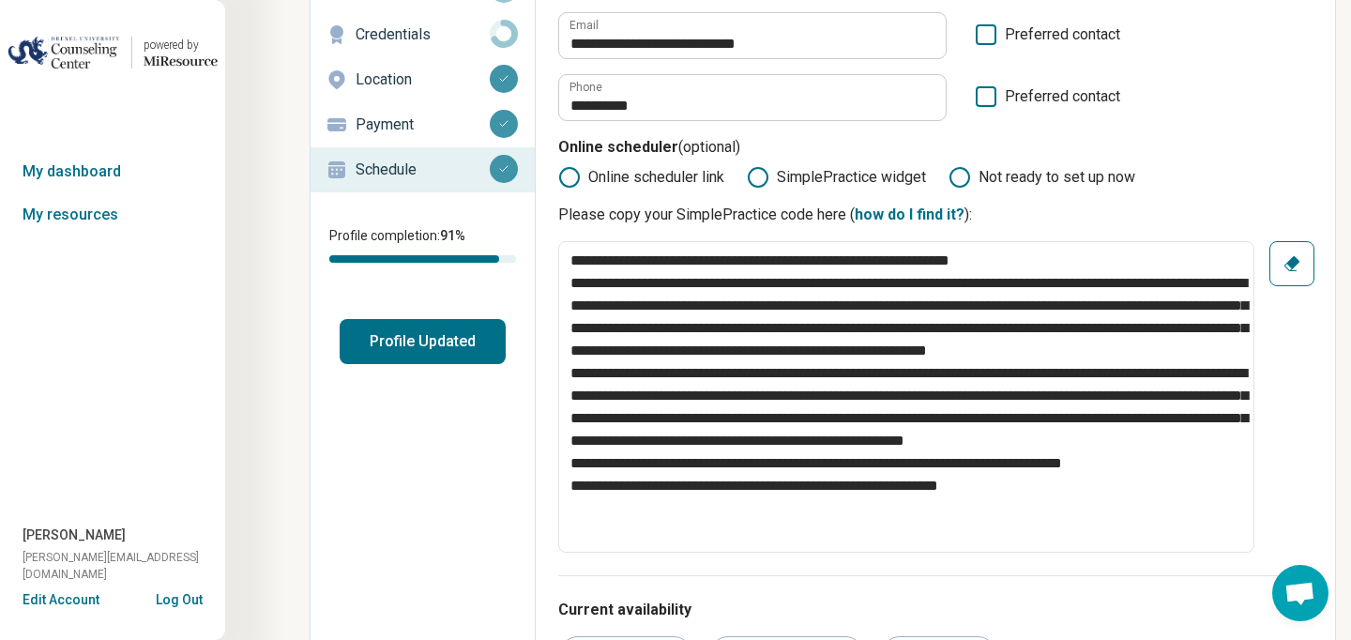
click at [1282, 258] on icon "button" at bounding box center [1291, 263] width 19 height 19
type textarea "*"
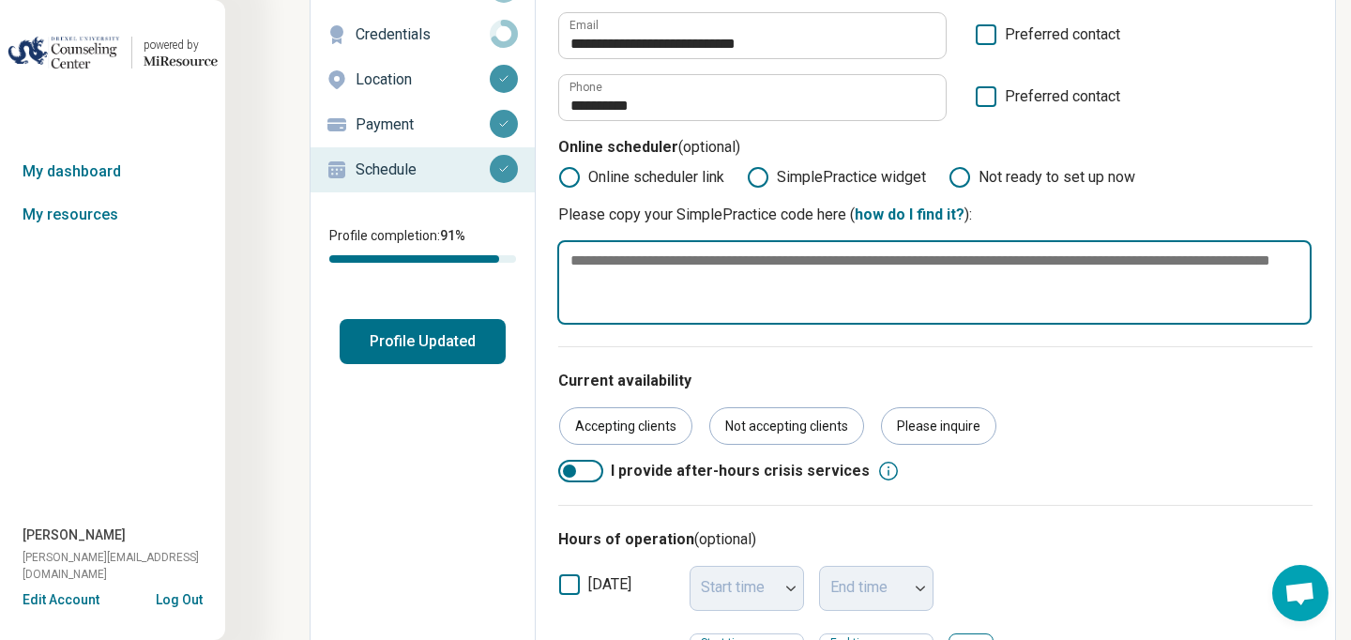
click at [1248, 273] on textarea at bounding box center [934, 282] width 754 height 84
paste textarea "**********"
type textarea "*"
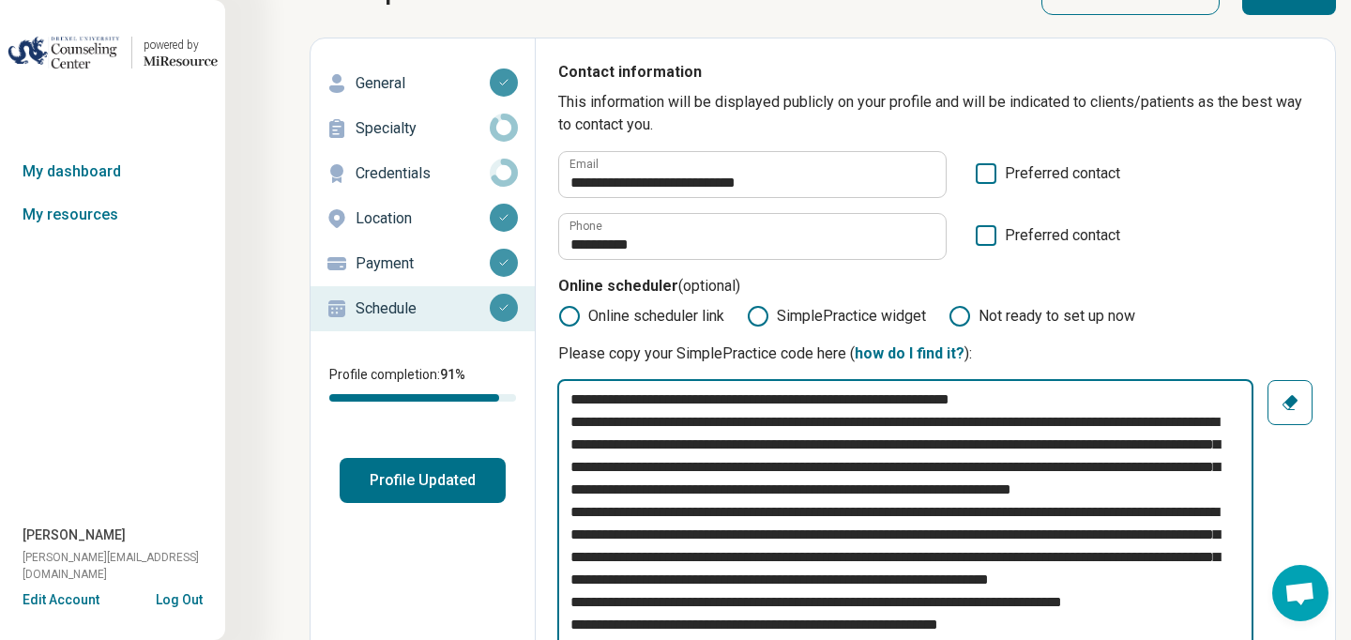
scroll to position [0, 0]
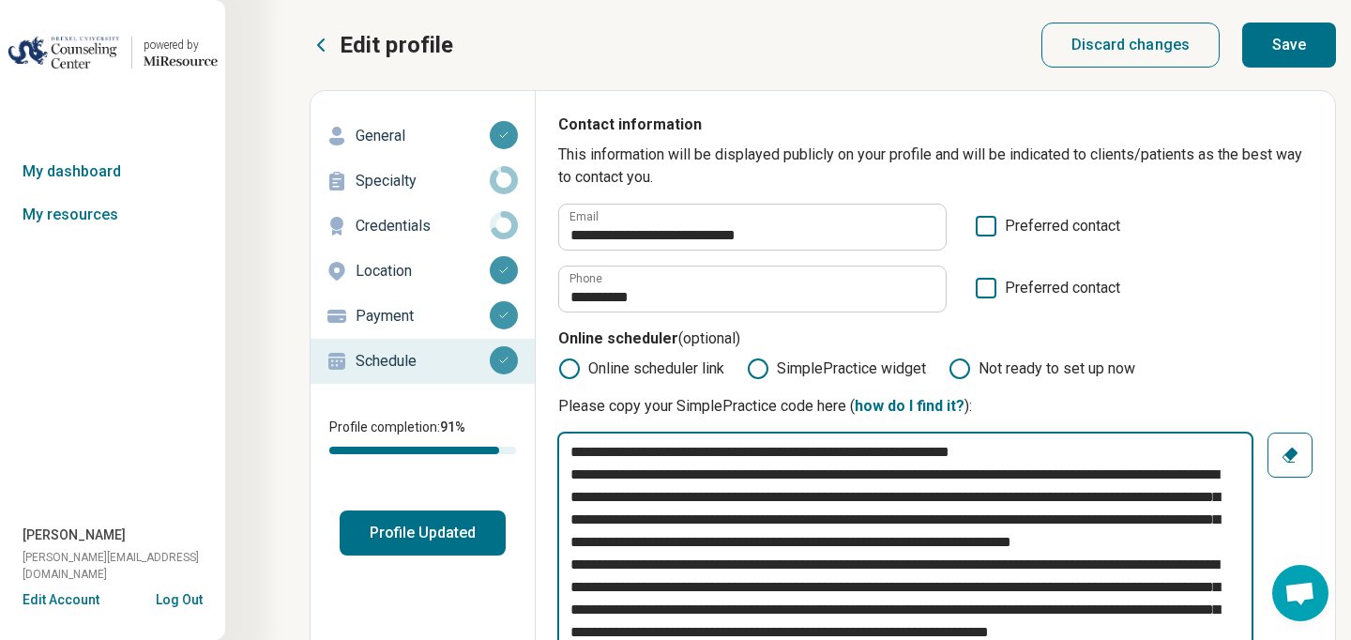
type textarea "**********"
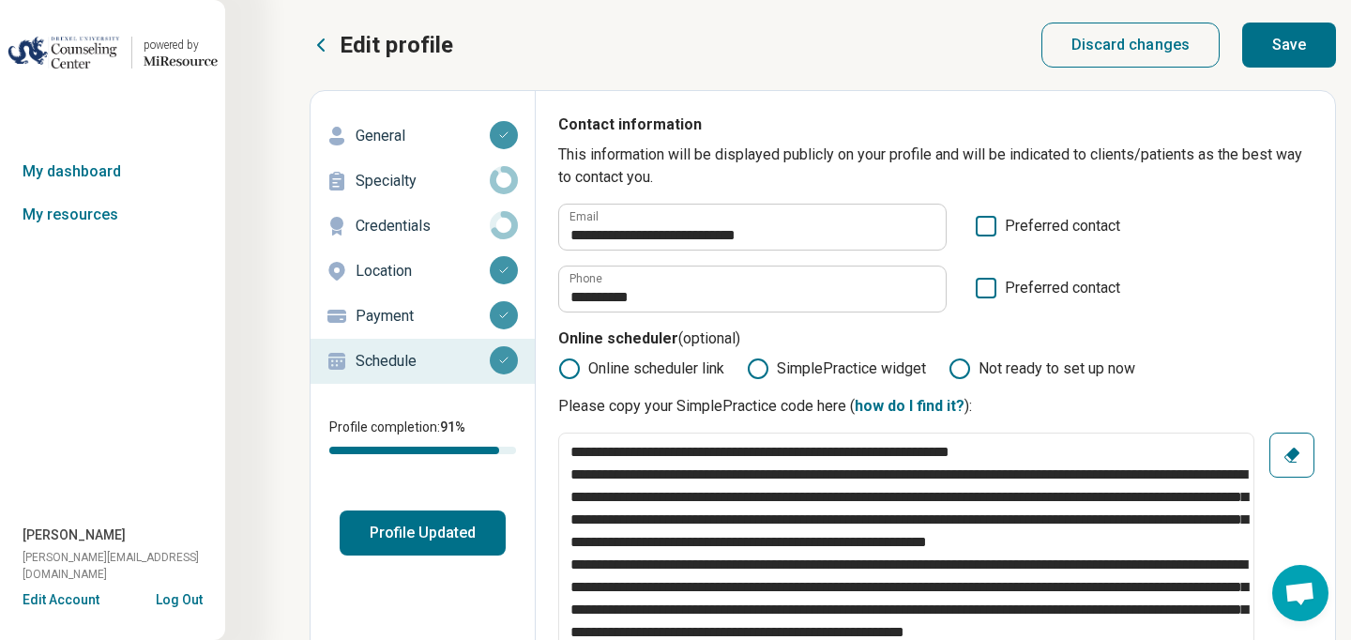
click at [1270, 37] on button "Save" at bounding box center [1289, 45] width 94 height 45
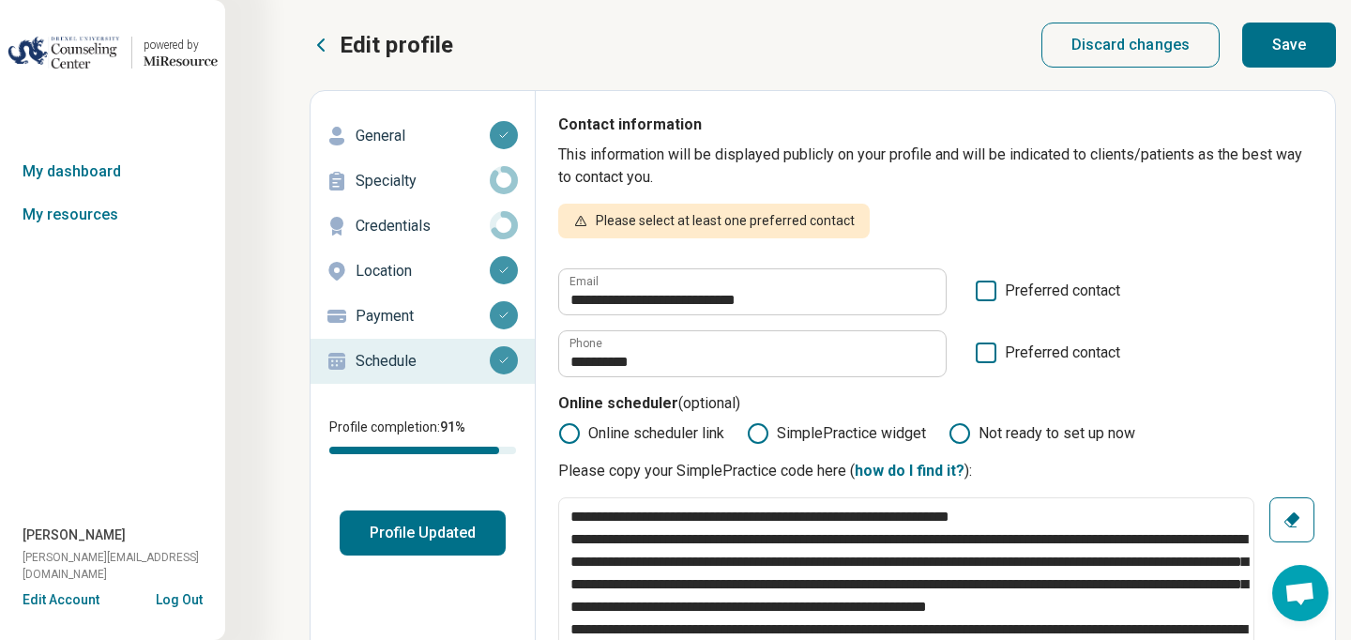
click at [982, 291] on icon at bounding box center [986, 290] width 21 height 21
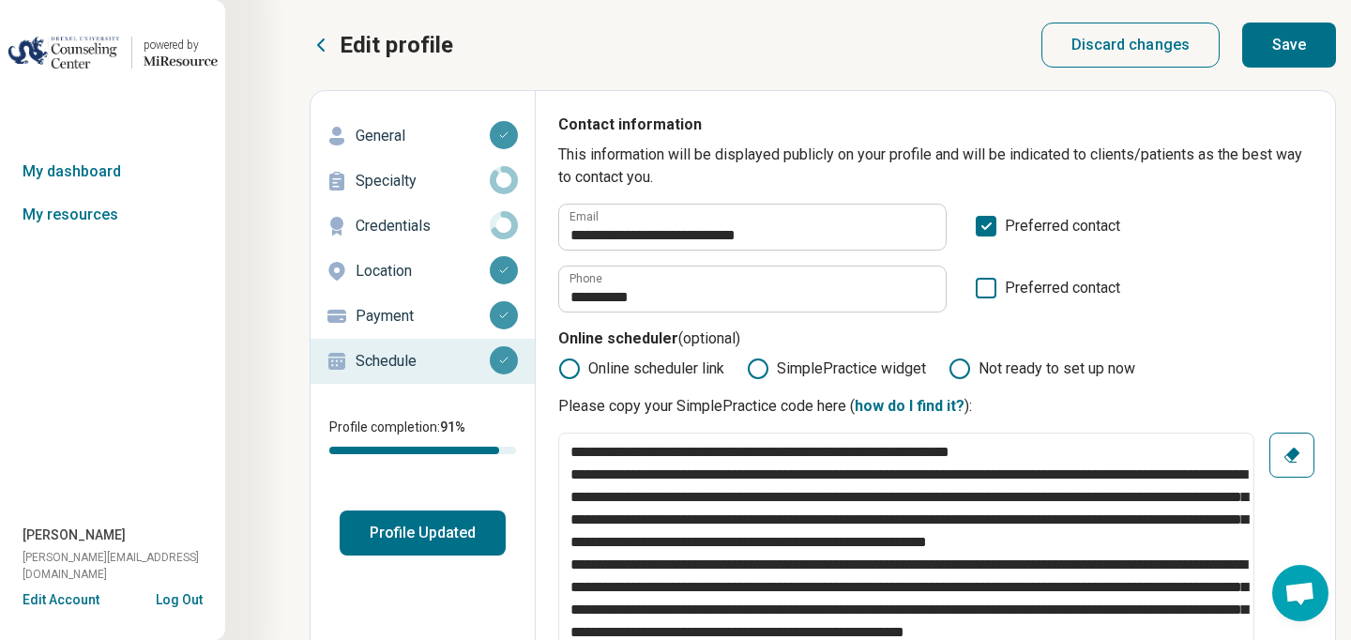
click at [1294, 47] on button "Save" at bounding box center [1289, 45] width 94 height 45
type textarea "*"
click at [577, 51] on div "Edit profile Discard changes Save" at bounding box center [823, 45] width 1026 height 45
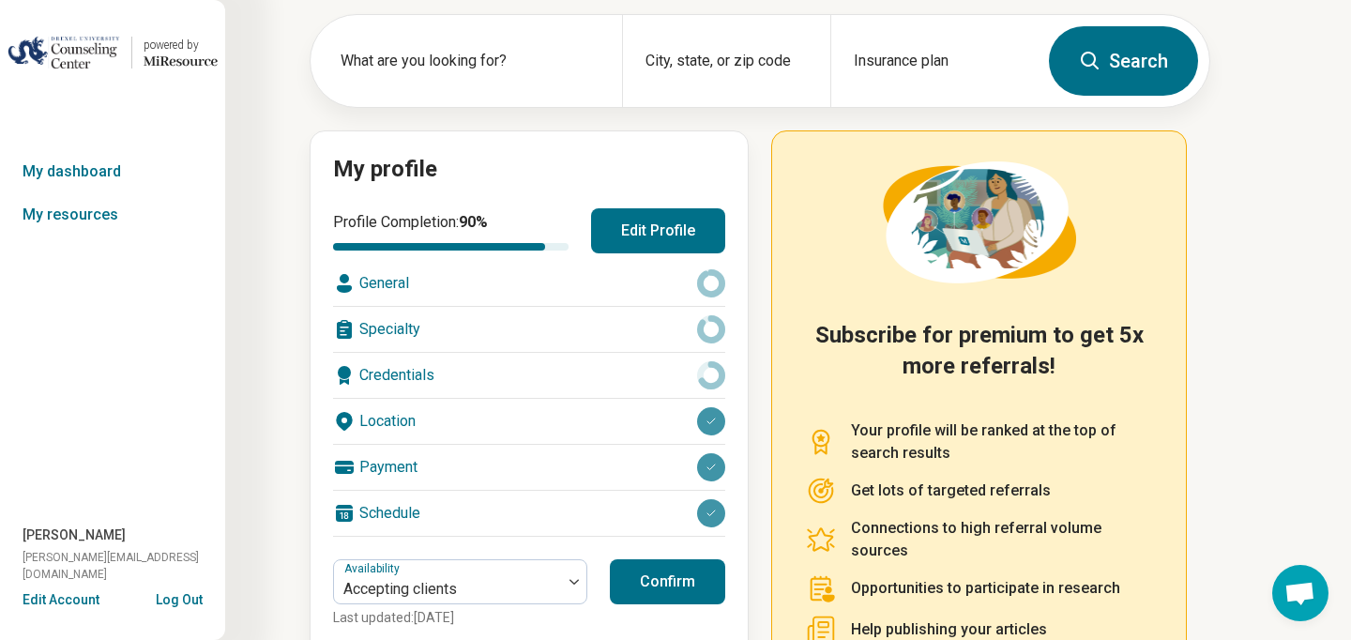
scroll to position [245, 0]
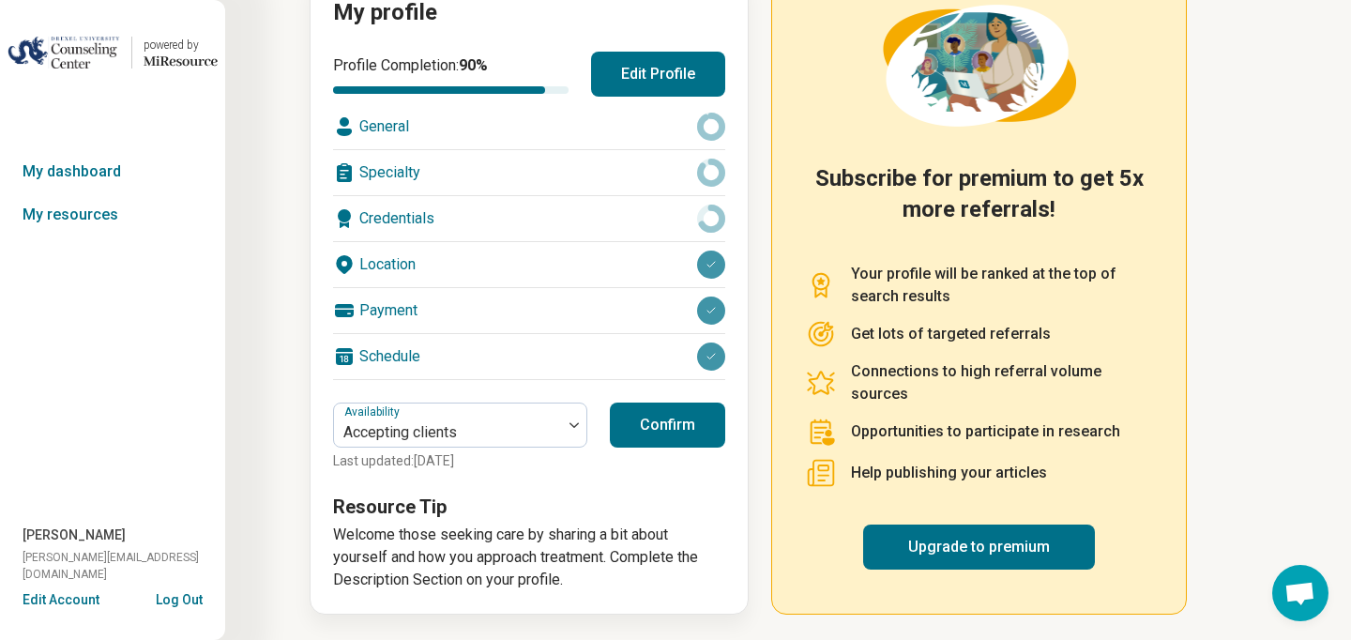
click at [722, 422] on button "Confirm" at bounding box center [667, 424] width 115 height 45
click at [689, 421] on button "Confirm" at bounding box center [667, 424] width 115 height 45
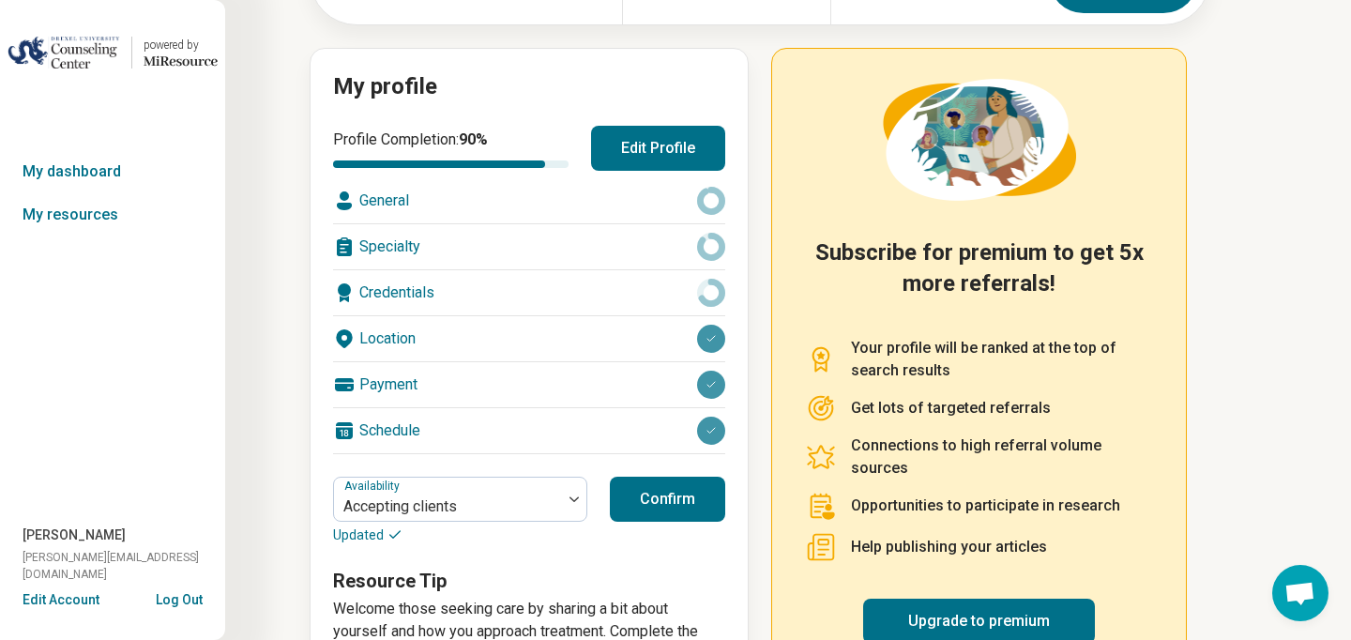
scroll to position [0, 0]
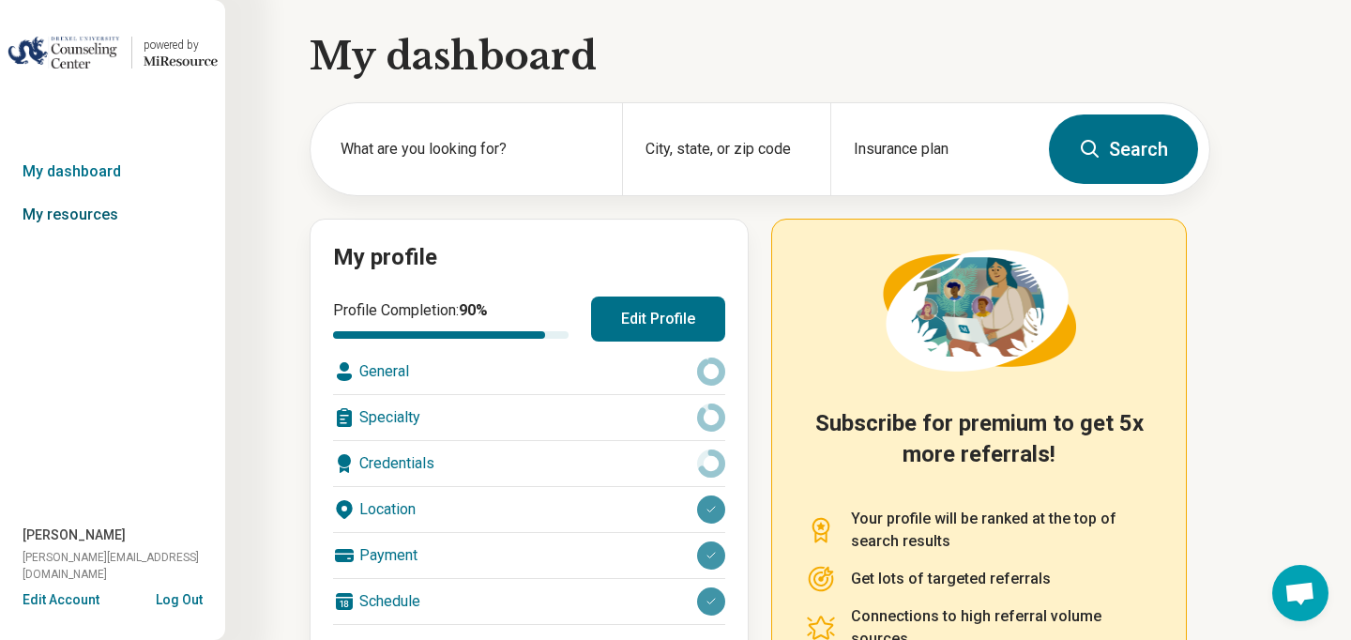
click at [96, 219] on link "My resources" at bounding box center [112, 214] width 225 height 43
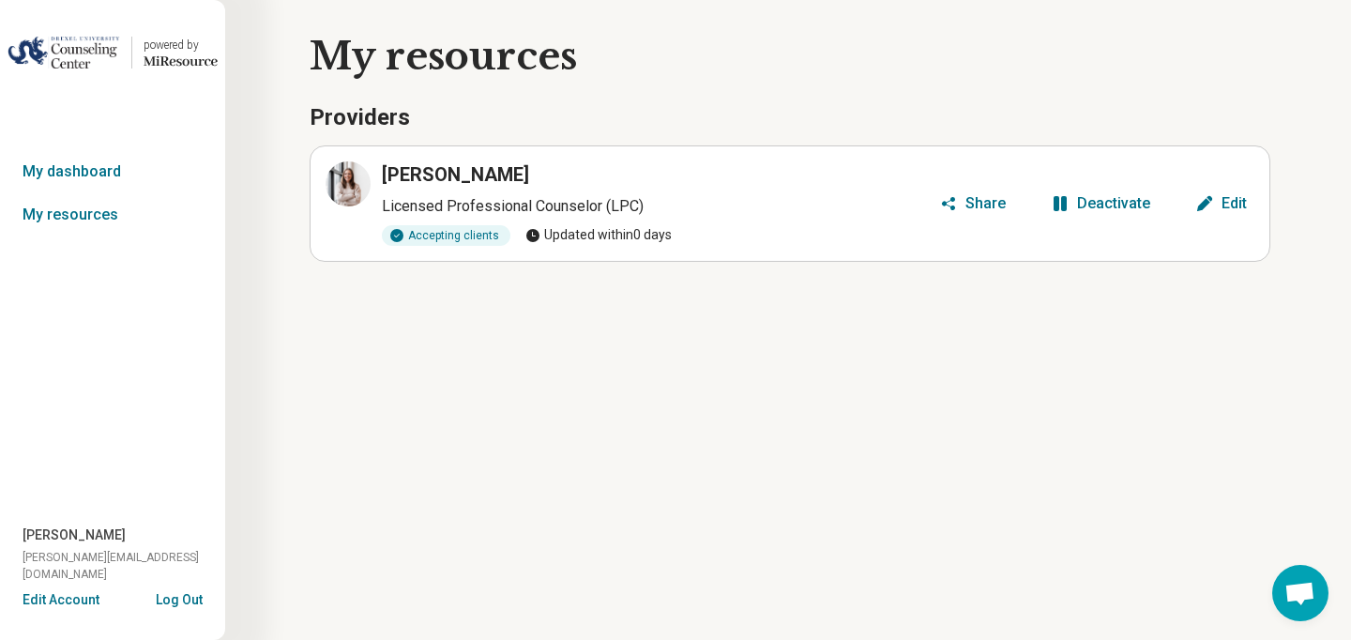
click at [473, 171] on h3 "[PERSON_NAME]" at bounding box center [455, 174] width 147 height 26
click at [977, 220] on article "Meghan Morley Licensed Professional Counselor (LPC) Accepting clients Updated w…" at bounding box center [790, 203] width 961 height 116
click at [975, 202] on div "Share" at bounding box center [985, 203] width 40 height 15
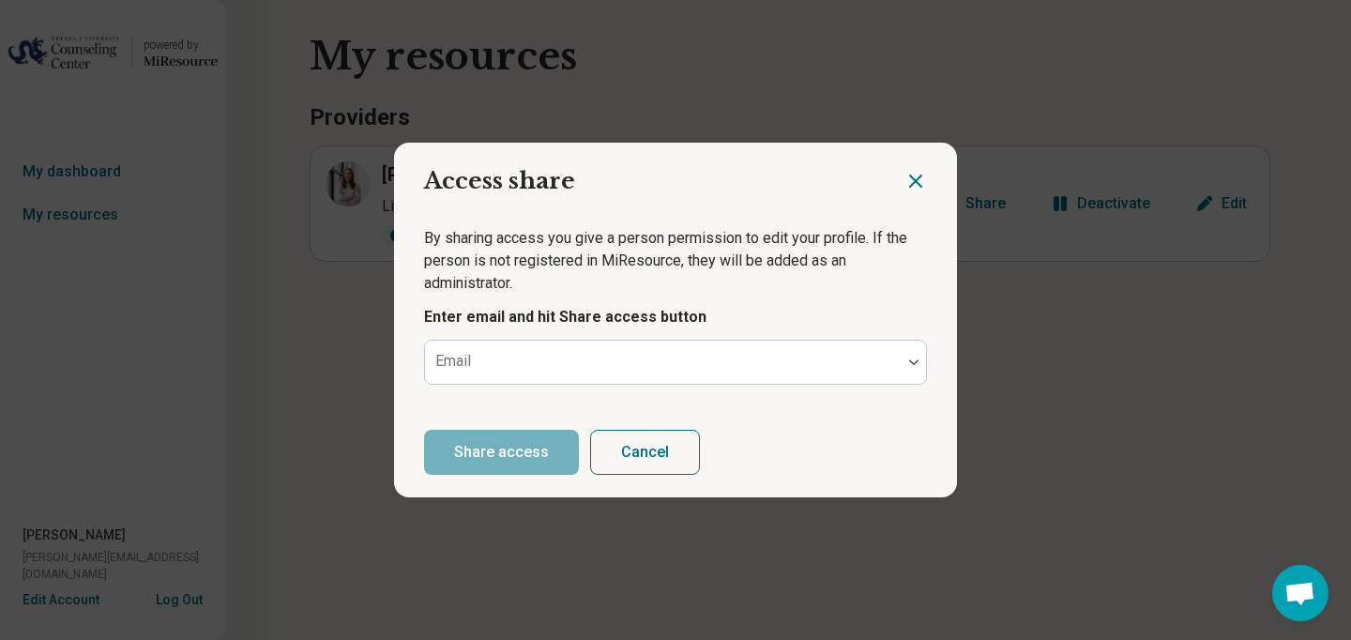
click at [604, 338] on div "By sharing access you give a person permission to edit your profile. If the per…" at bounding box center [675, 306] width 563 height 203
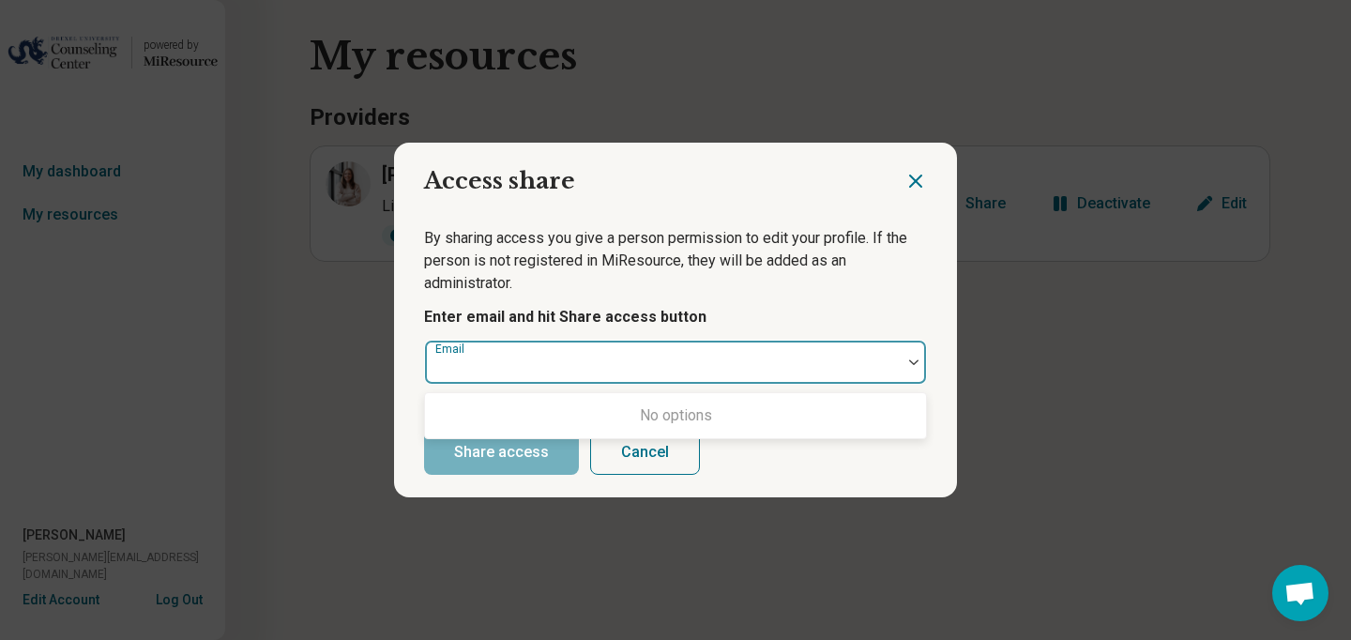
click at [602, 348] on div at bounding box center [663, 361] width 477 height 41
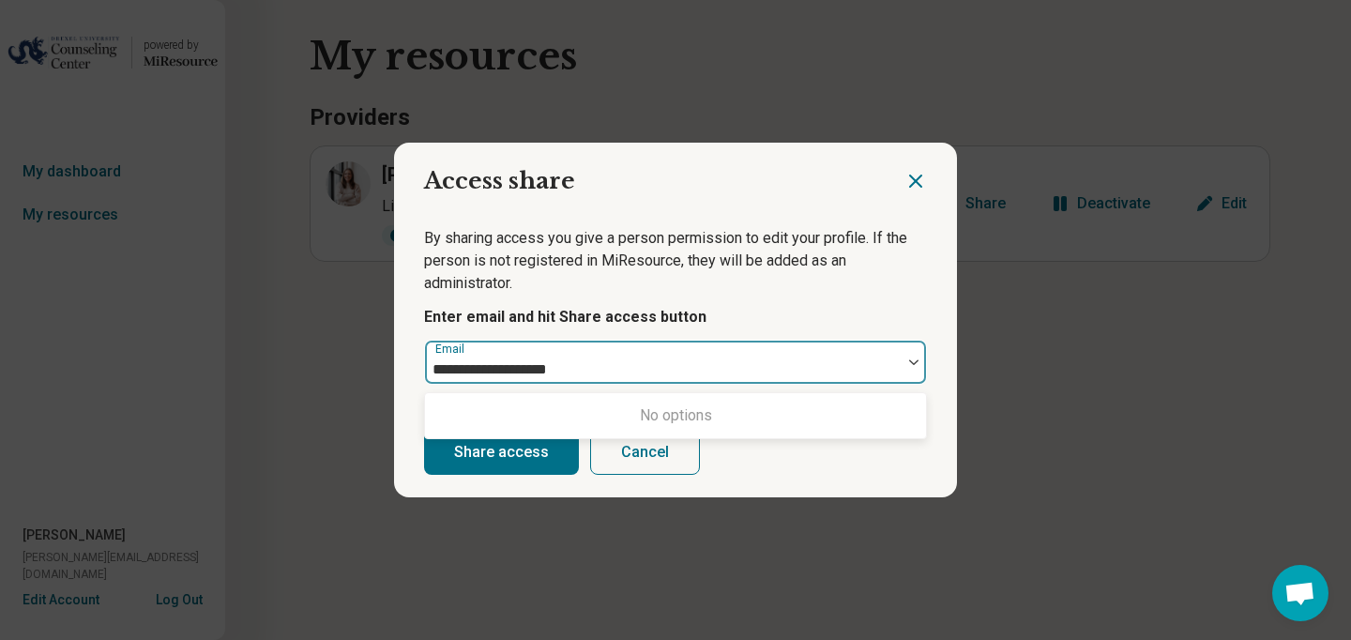
type input "**********"
click at [908, 179] on icon "Close dialog" at bounding box center [915, 181] width 23 height 23
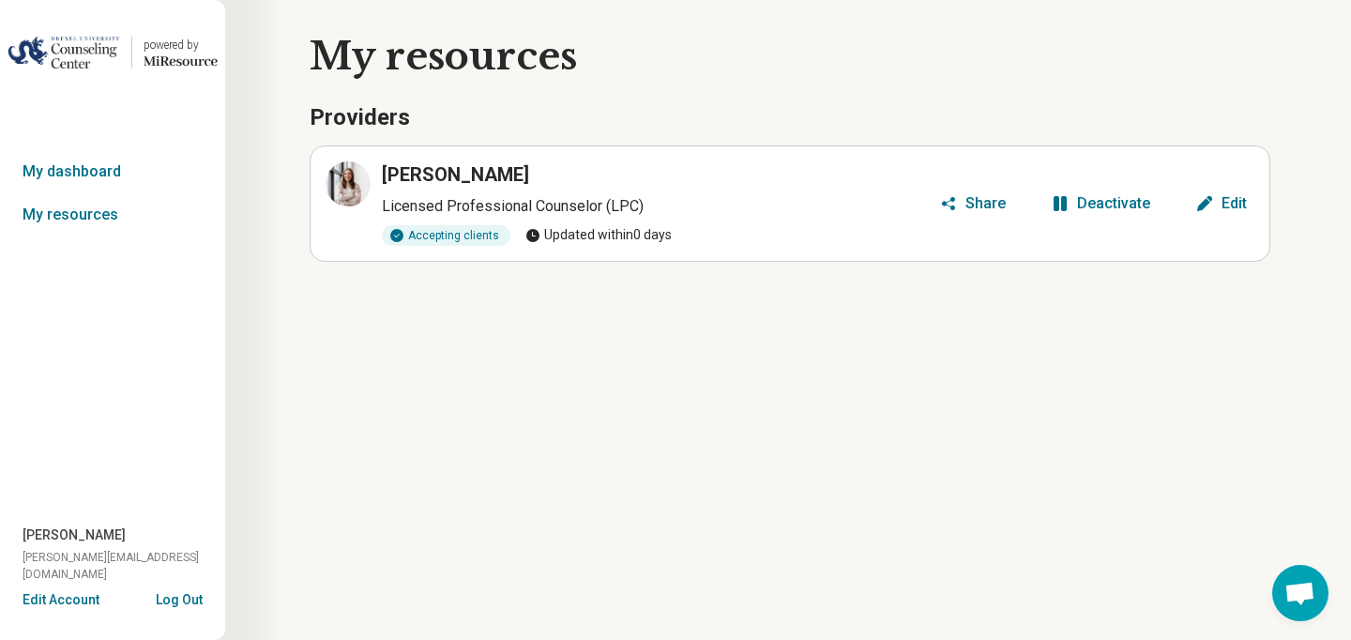
click at [1220, 211] on button "Edit" at bounding box center [1221, 204] width 67 height 30
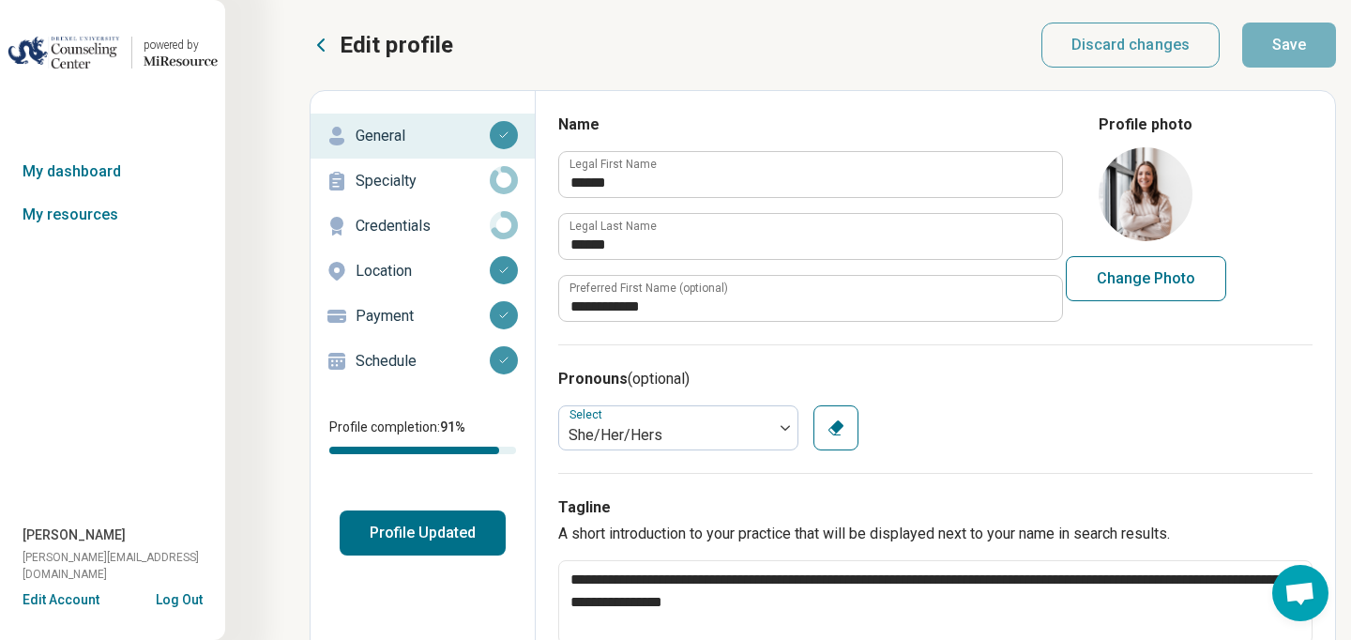
click at [423, 351] on p "Schedule" at bounding box center [423, 361] width 134 height 23
type textarea "*"
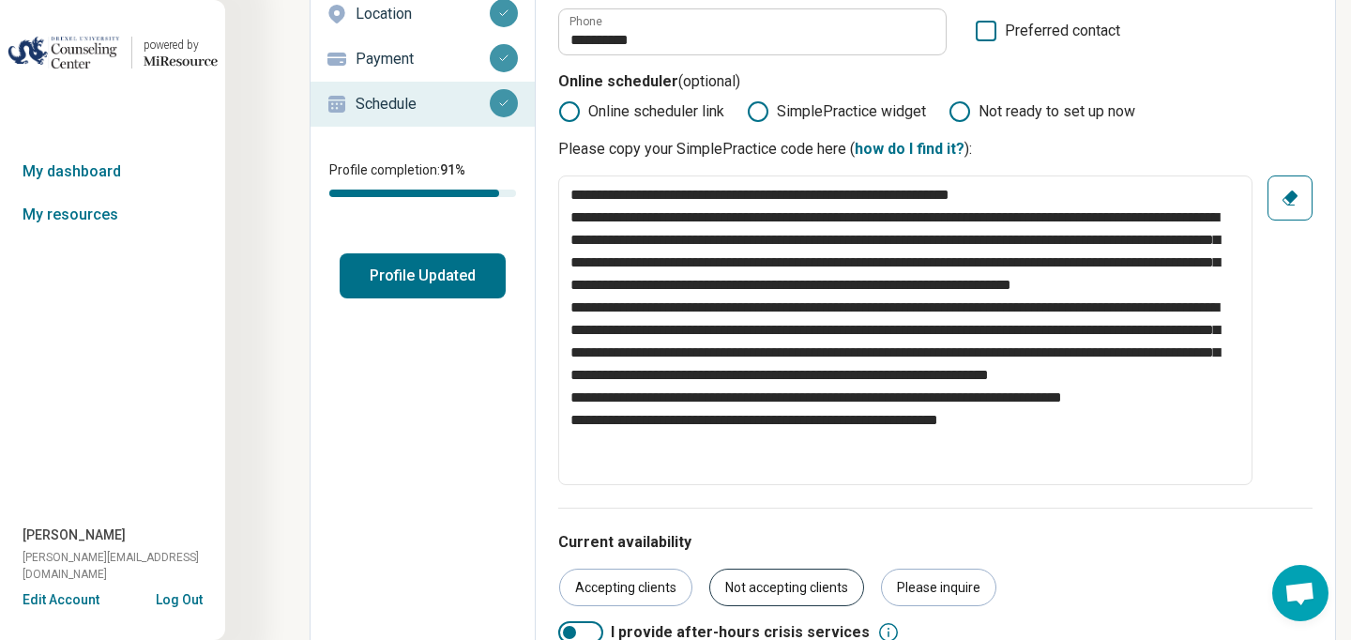
scroll to position [262, 0]
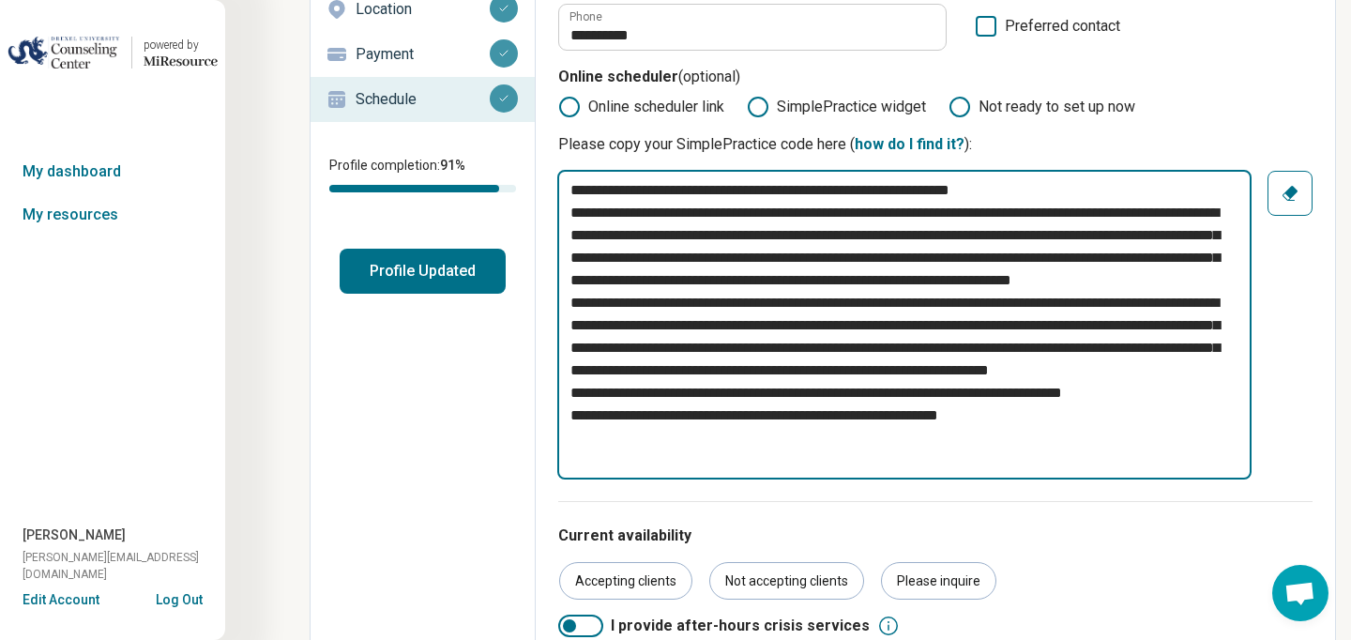
click at [1071, 454] on textarea at bounding box center [904, 325] width 694 height 310
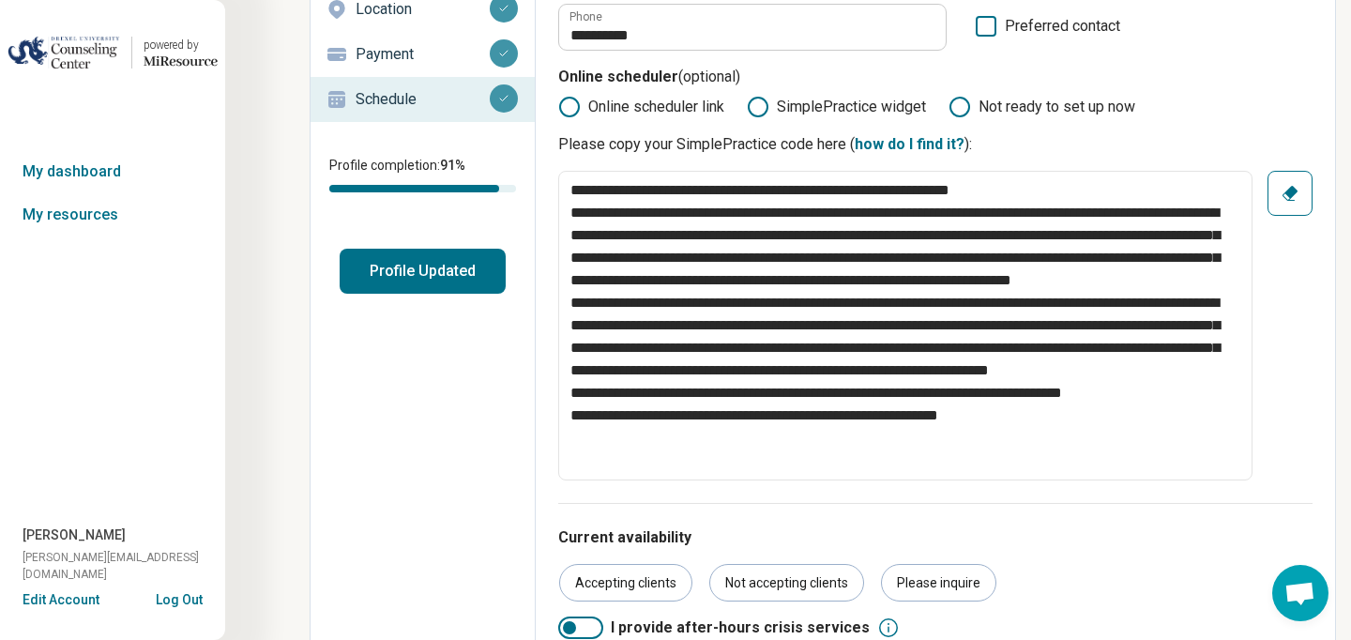
click at [1132, 91] on p "Online scheduler (optional)" at bounding box center [935, 81] width 754 height 30
click at [568, 112] on icon at bounding box center [569, 107] width 23 height 23
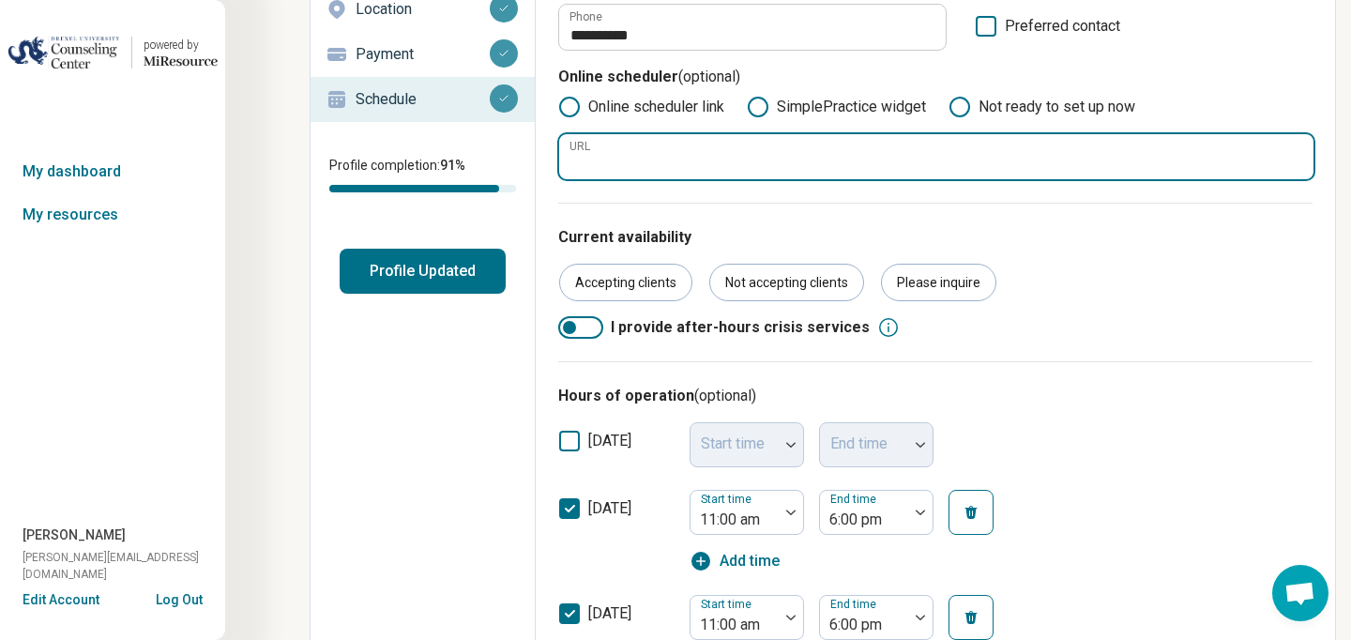
click at [621, 166] on input "URL" at bounding box center [936, 156] width 754 height 45
paste input "**********"
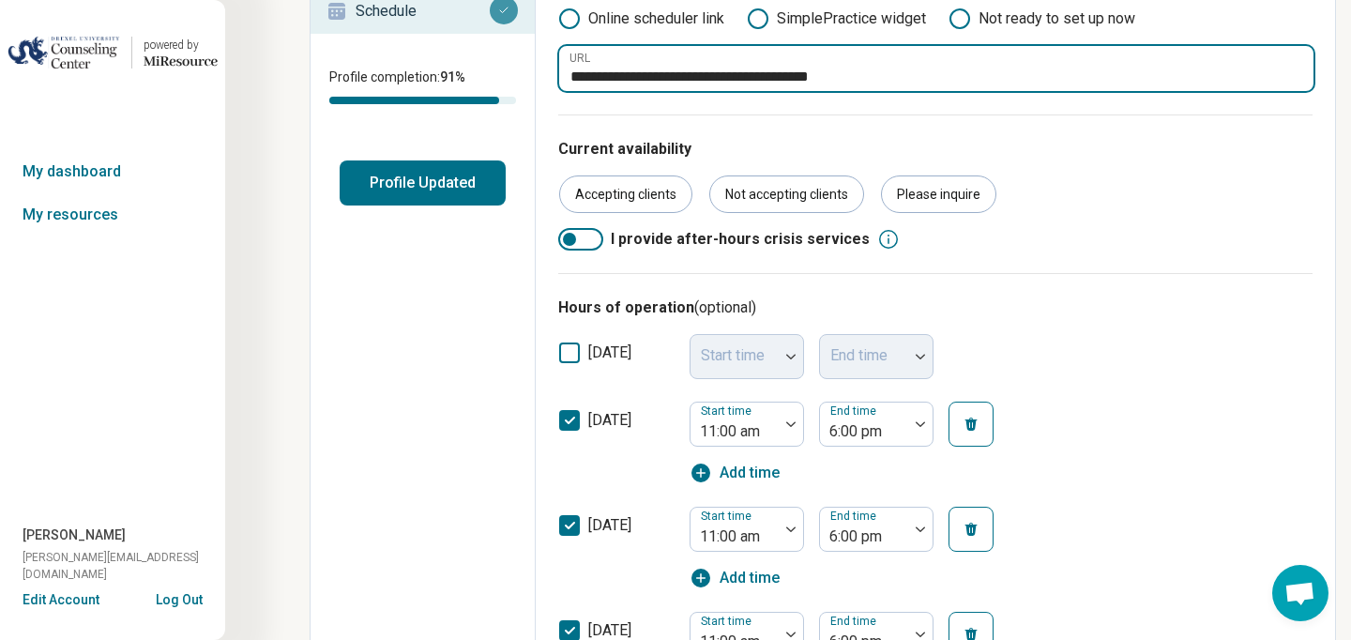
scroll to position [0, 0]
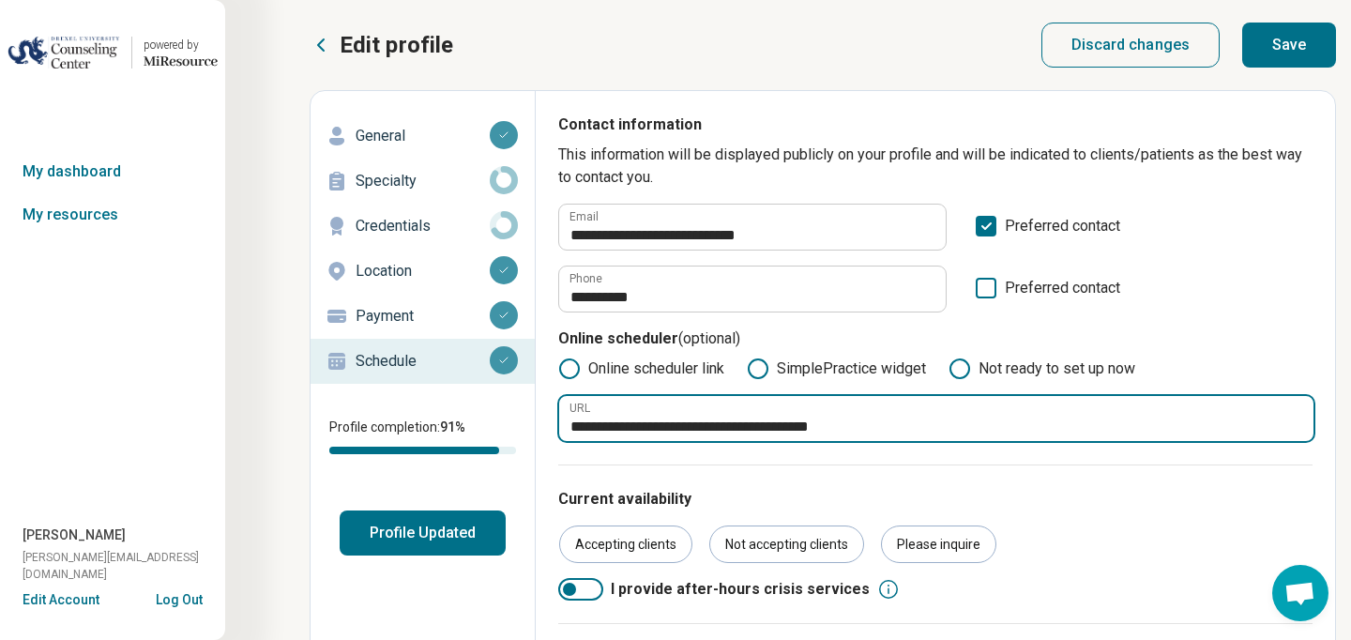
type input "**********"
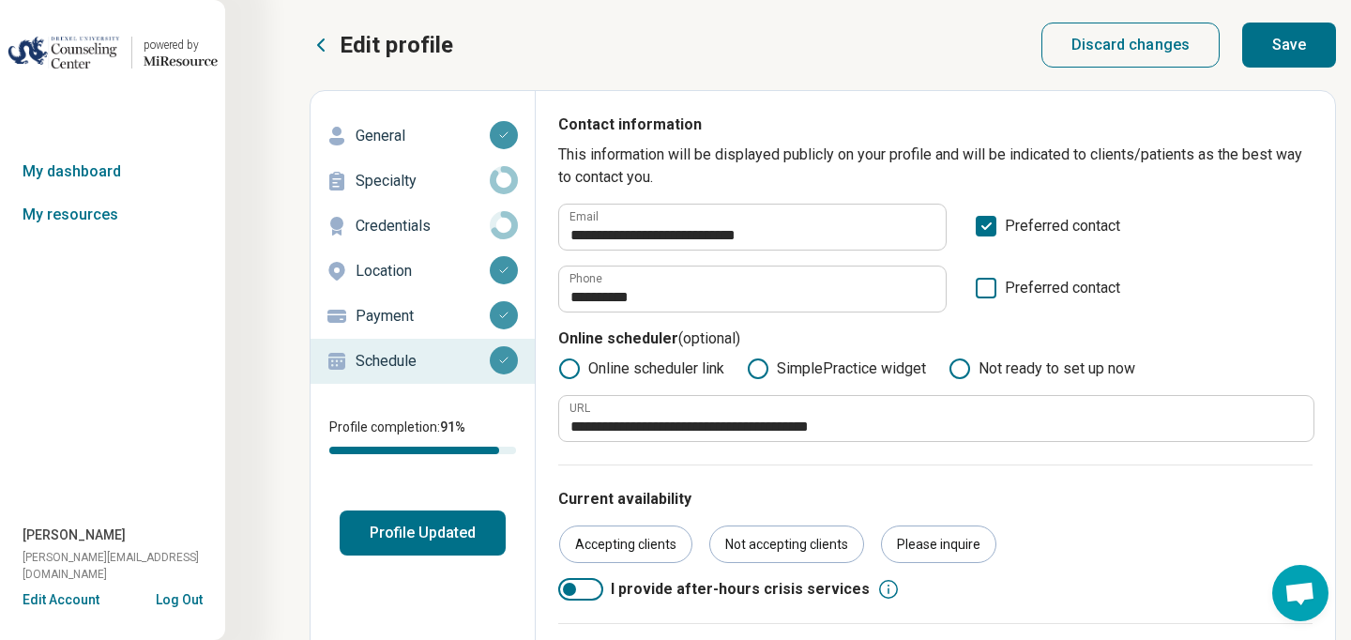
click at [1283, 44] on button "Save" at bounding box center [1289, 45] width 94 height 45
